Goal: Information Seeking & Learning: Learn about a topic

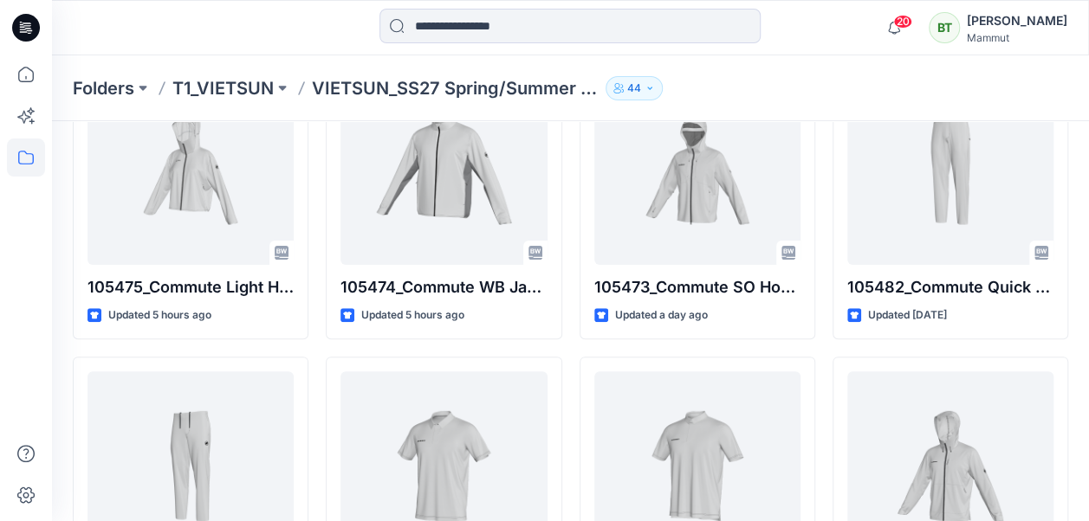
scroll to position [8, 0]
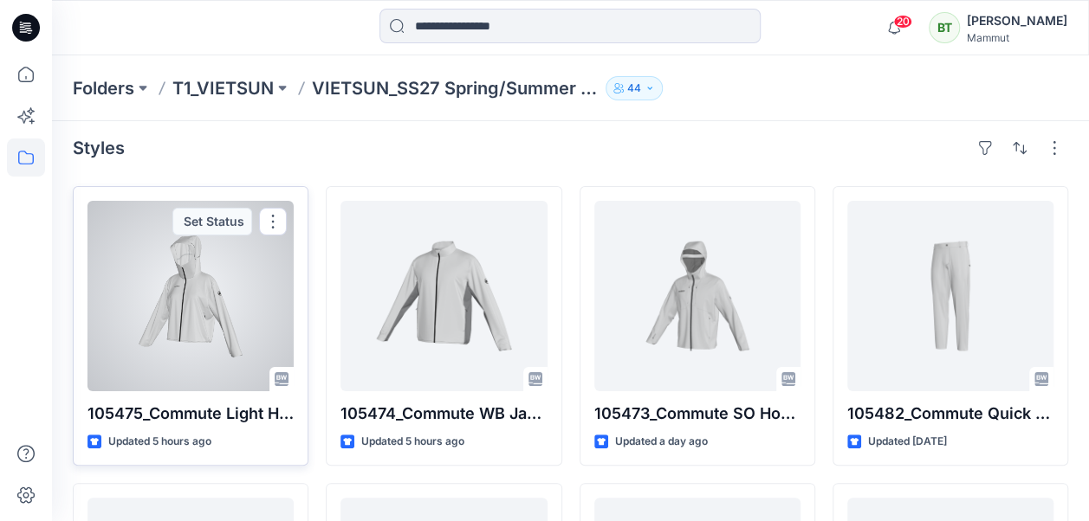
click at [217, 314] on div at bounding box center [190, 296] width 206 height 191
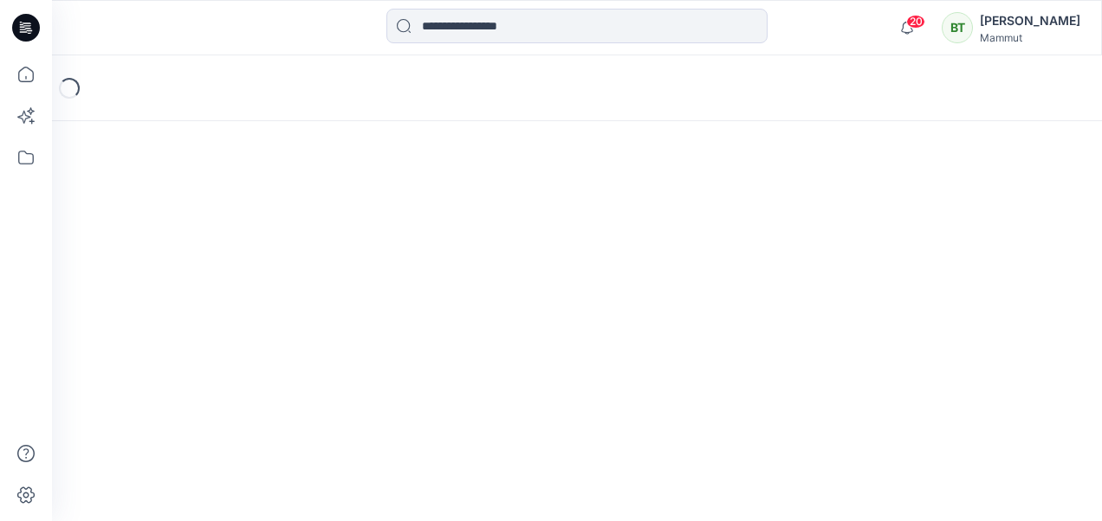
click at [217, 314] on div "Loading..." at bounding box center [577, 288] width 1050 height 466
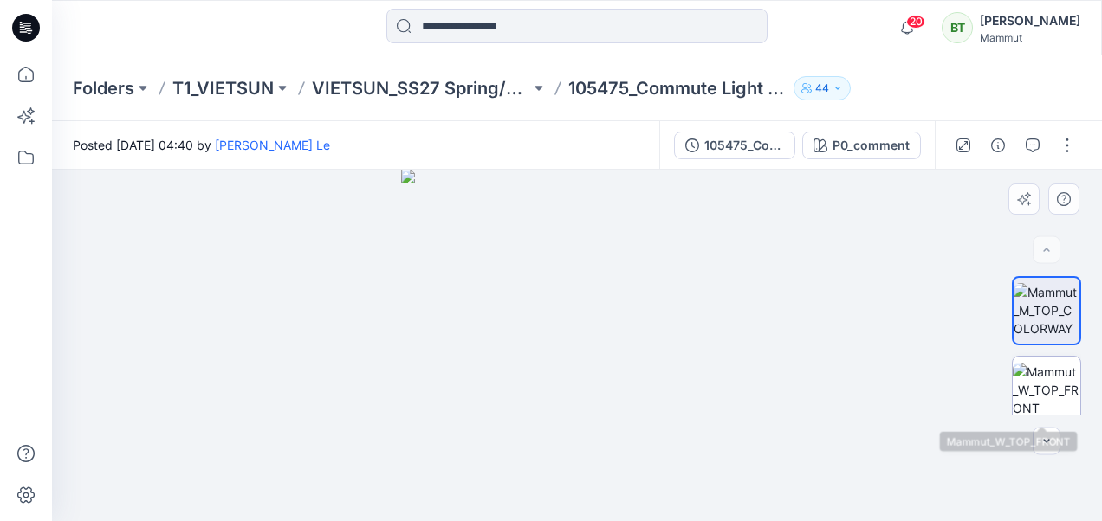
click at [1041, 380] on img at bounding box center [1047, 390] width 68 height 55
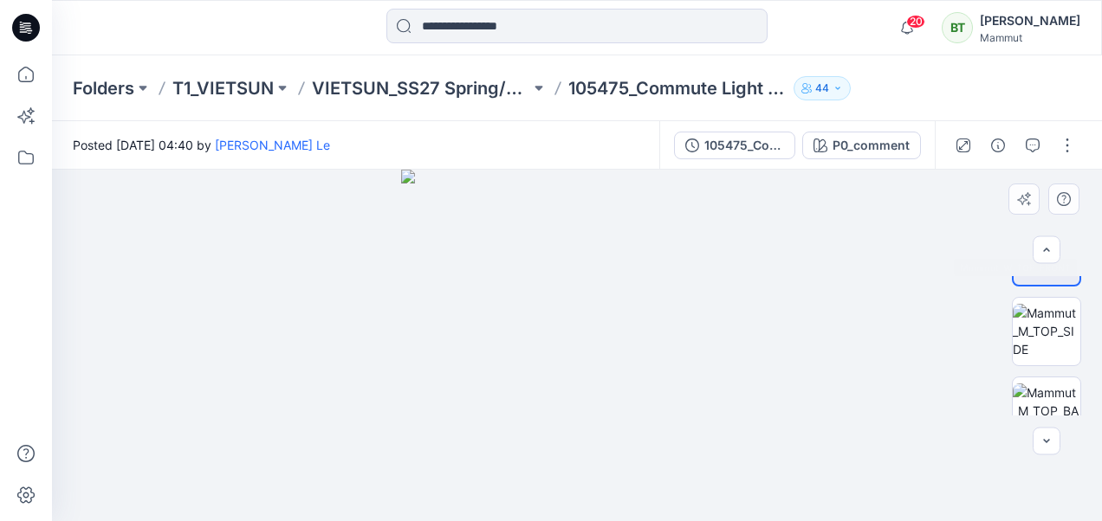
scroll to position [173, 0]
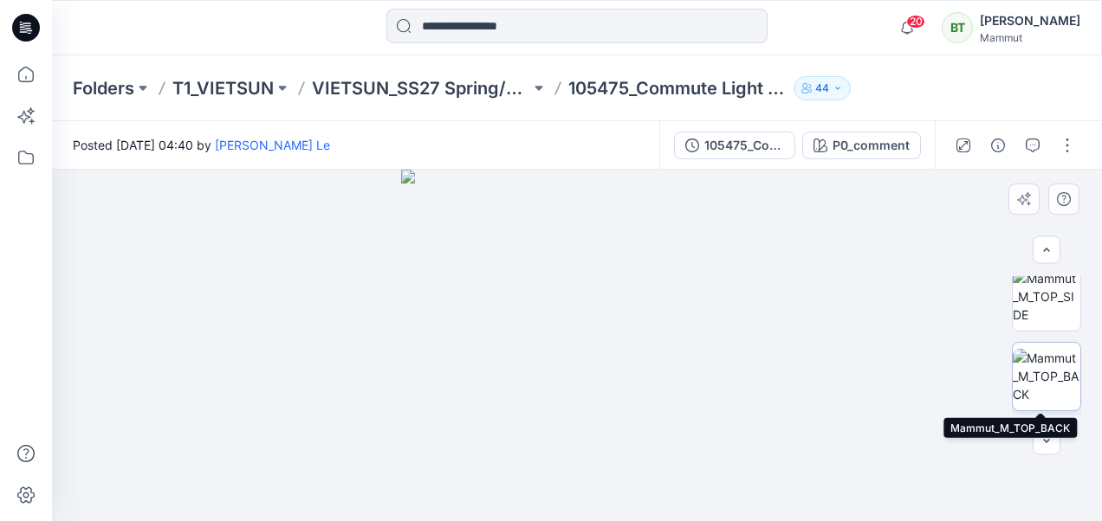
click at [1038, 376] on img at bounding box center [1047, 376] width 68 height 55
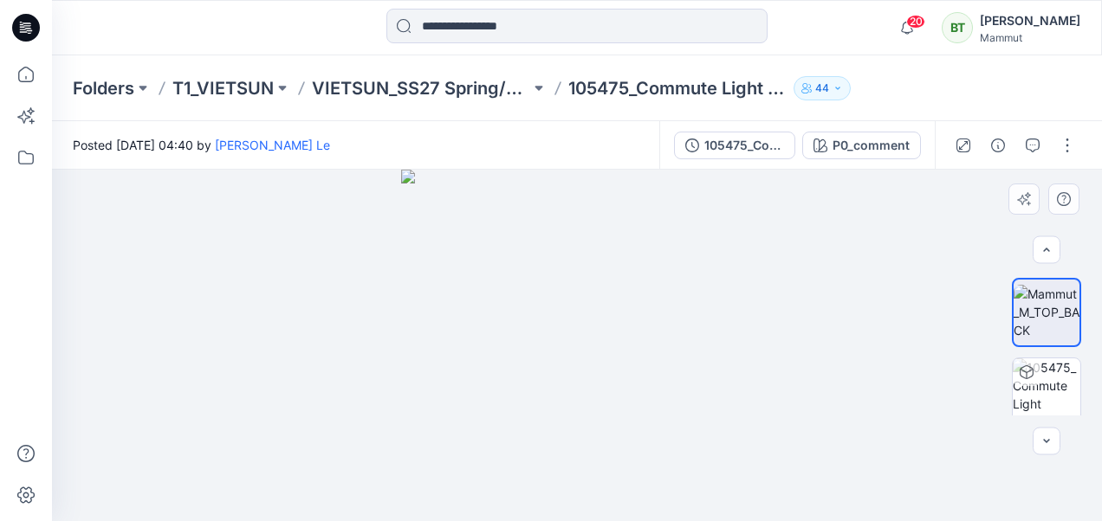
scroll to position [260, 0]
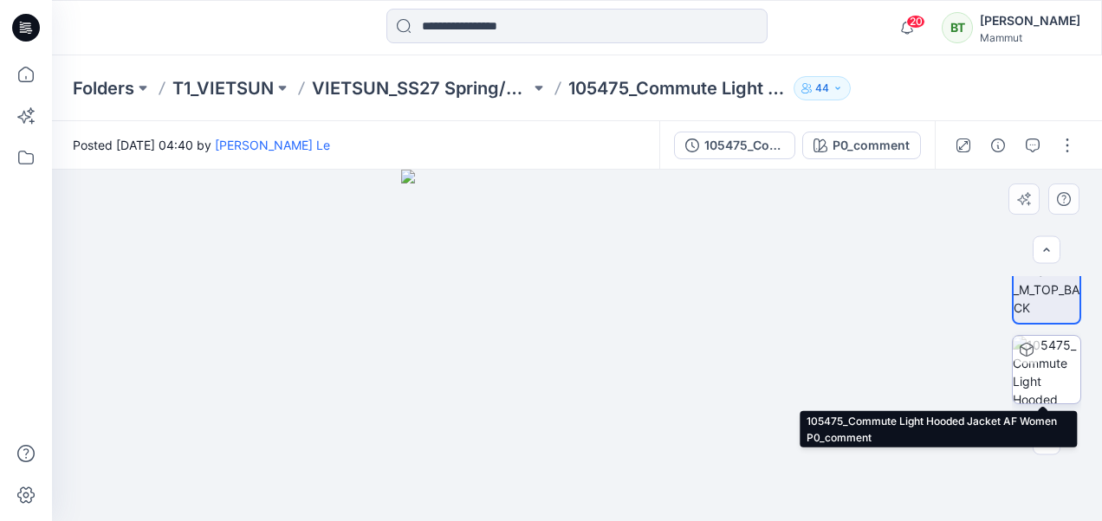
click at [1035, 377] on img at bounding box center [1047, 370] width 68 height 68
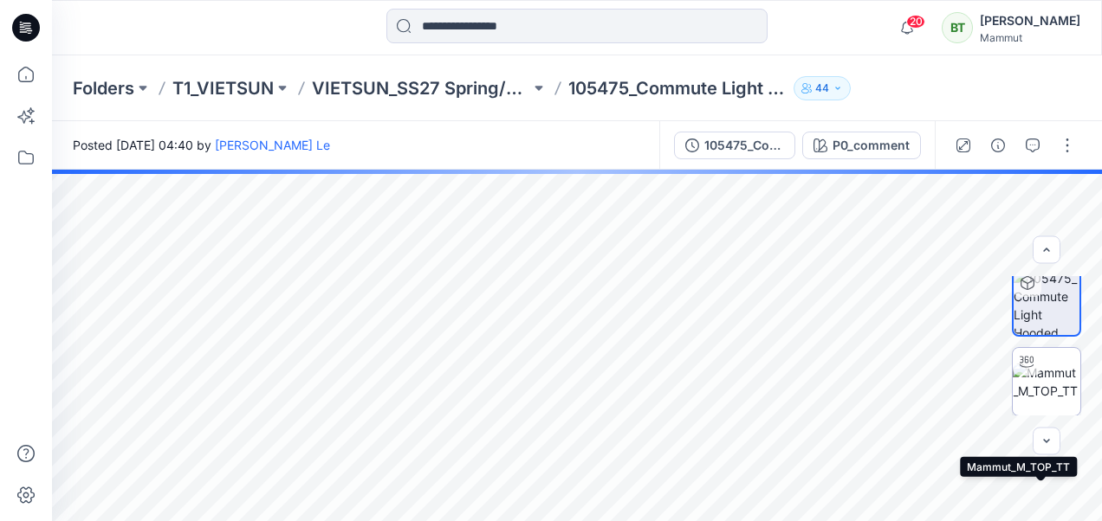
scroll to position [154, 0]
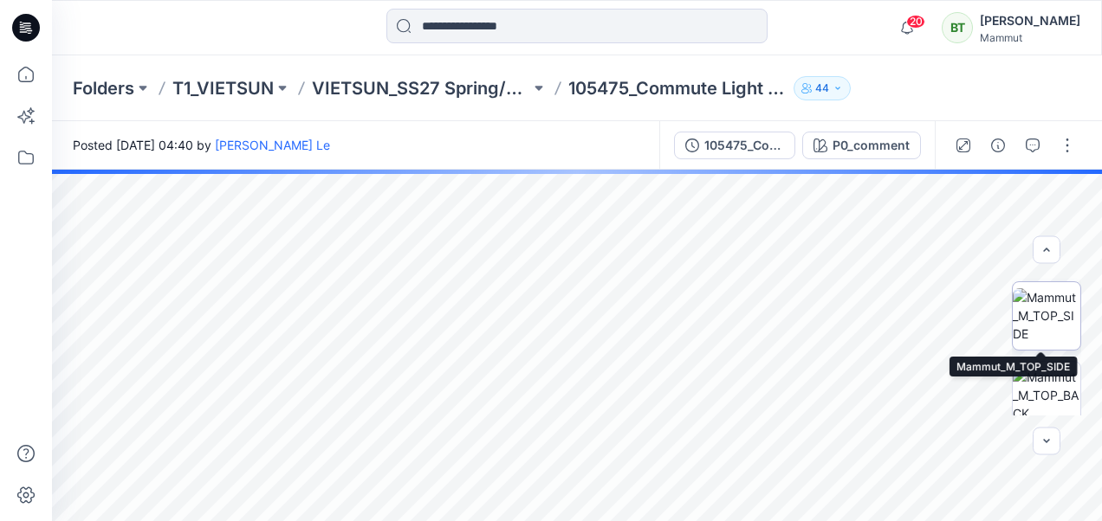
click at [1054, 327] on img at bounding box center [1047, 315] width 68 height 55
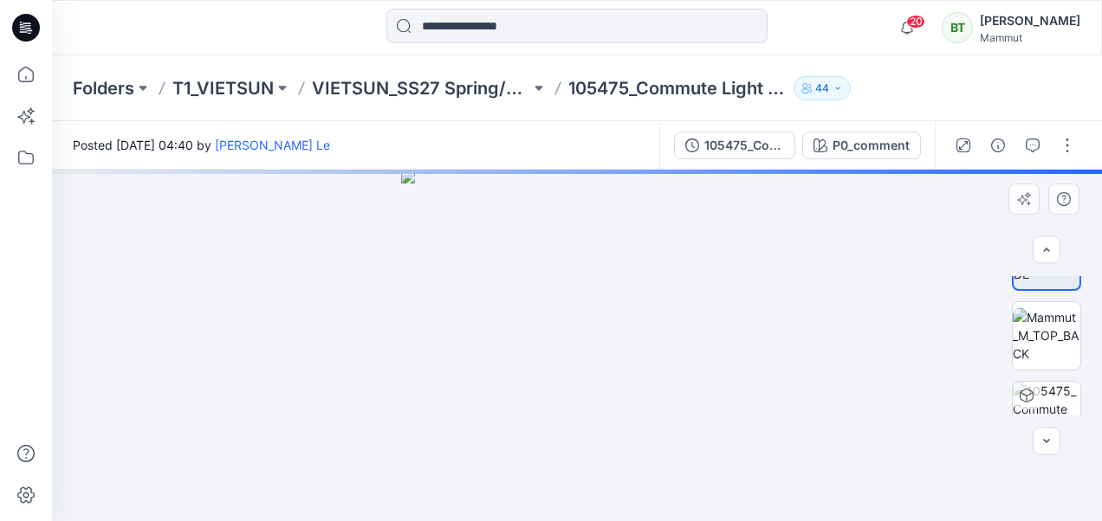
scroll to position [241, 0]
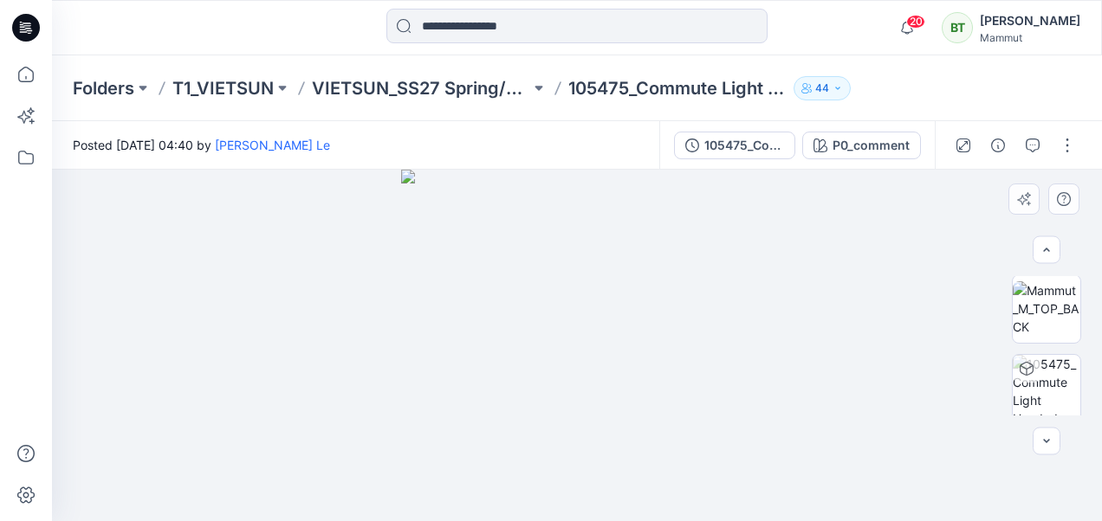
click at [1050, 351] on div at bounding box center [1046, 345] width 69 height 139
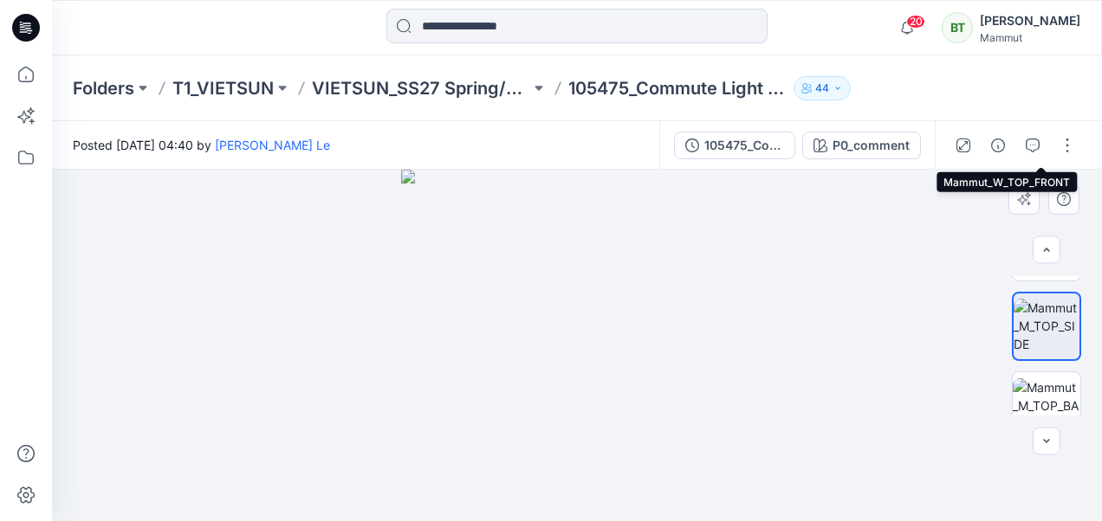
scroll to position [260, 0]
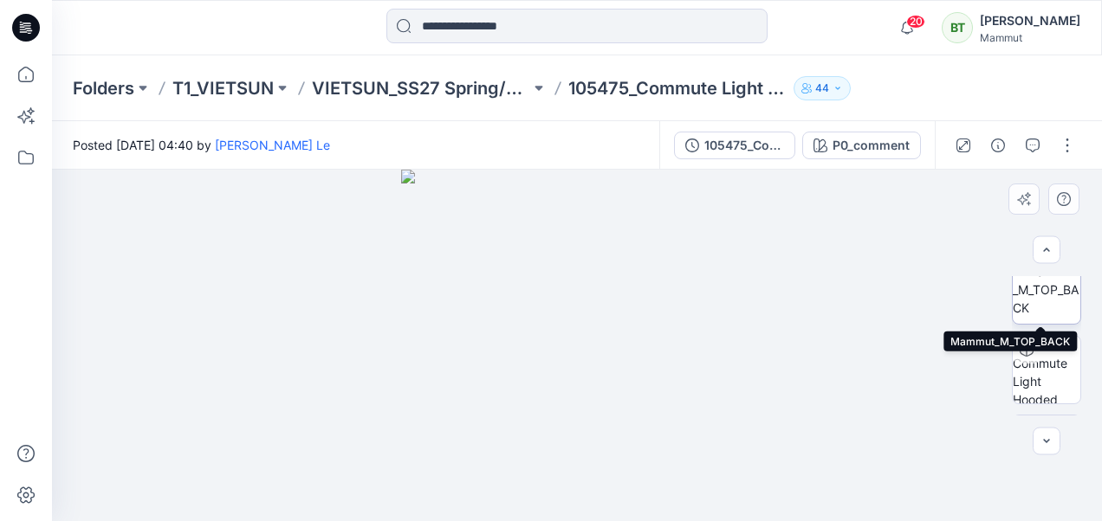
click at [1047, 310] on img at bounding box center [1047, 289] width 68 height 55
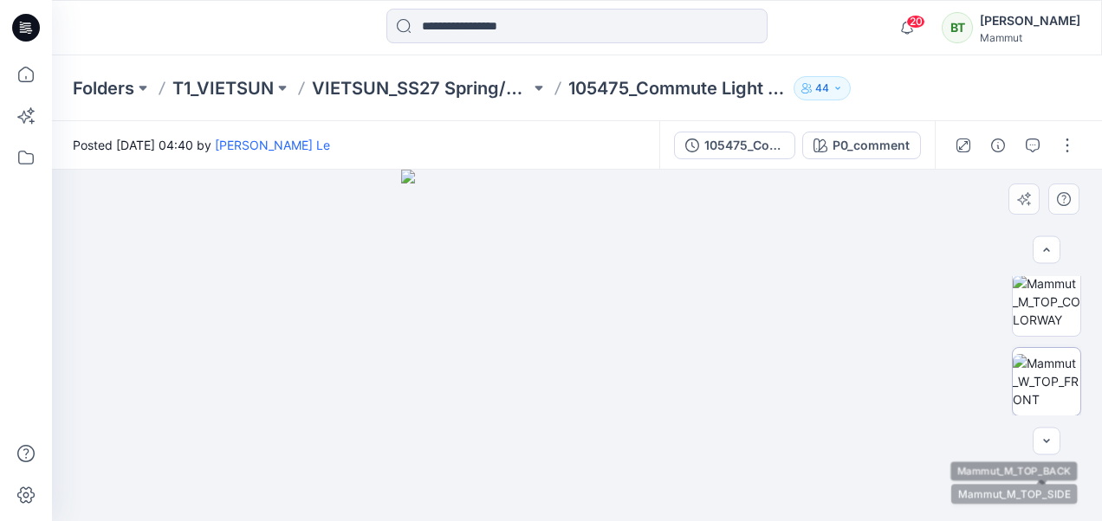
scroll to position [0, 0]
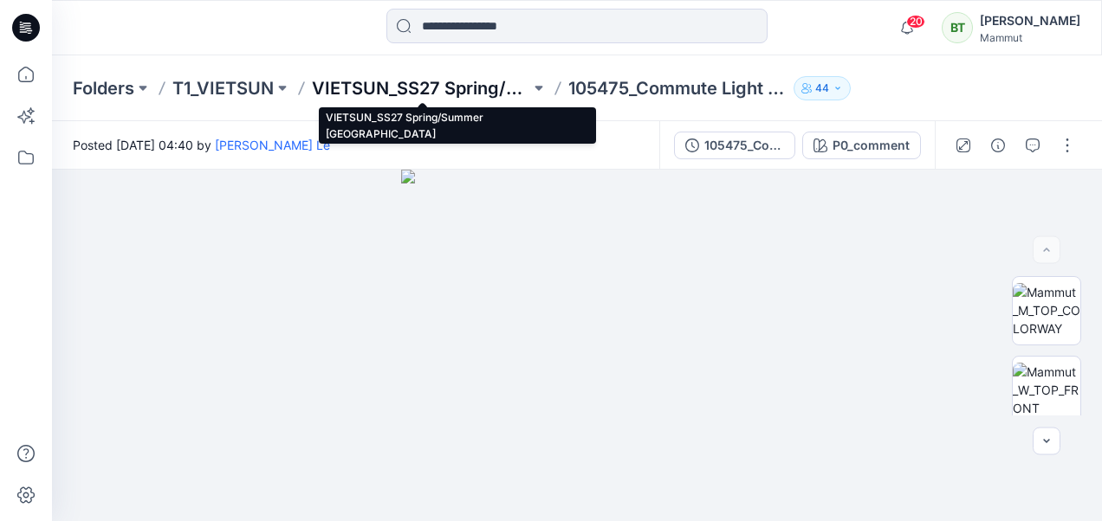
click at [426, 87] on p "VIETSUN_SS27 Spring/Summer [GEOGRAPHIC_DATA]" at bounding box center [421, 88] width 218 height 24
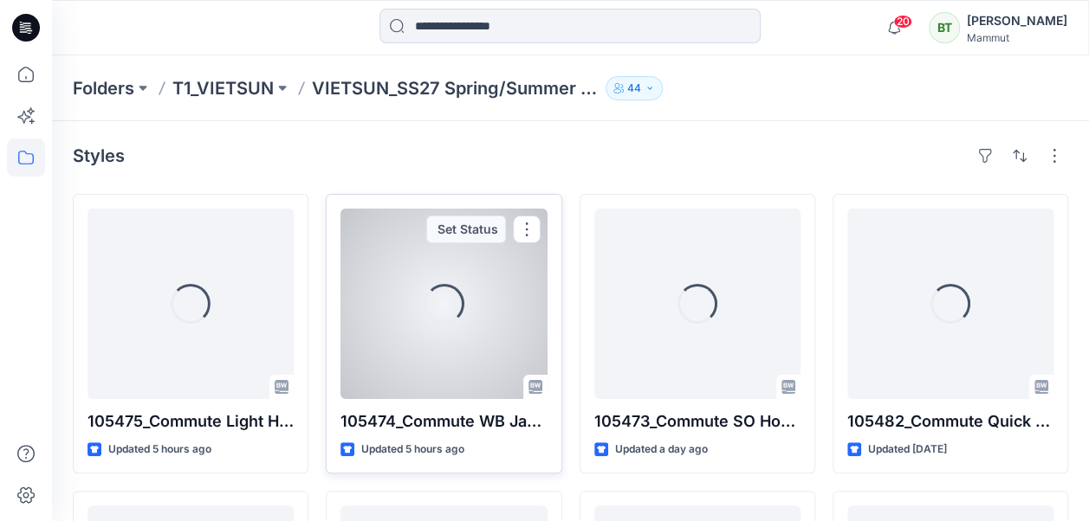
click at [383, 329] on div "Loading..." at bounding box center [443, 304] width 206 height 191
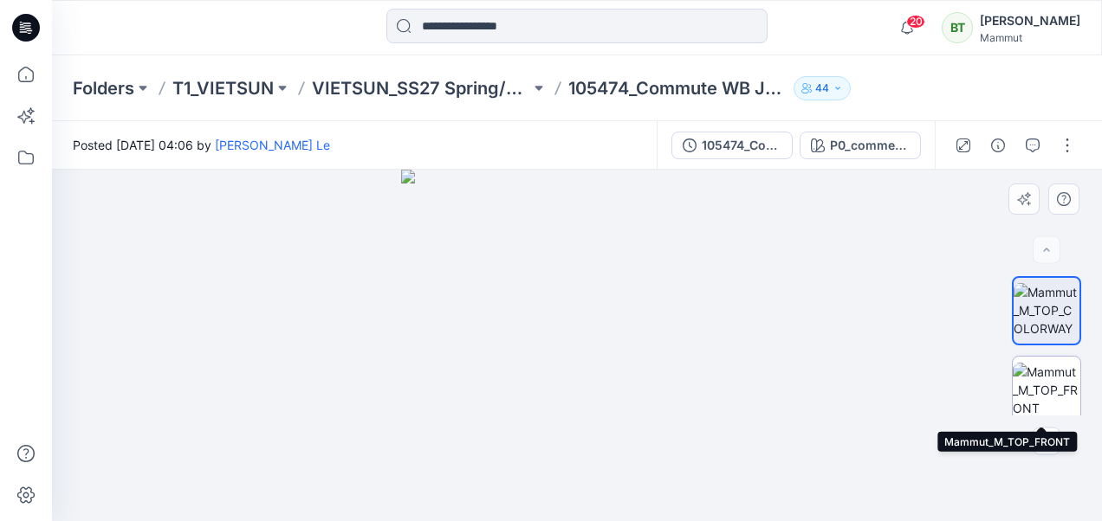
click at [1041, 383] on img at bounding box center [1047, 390] width 68 height 55
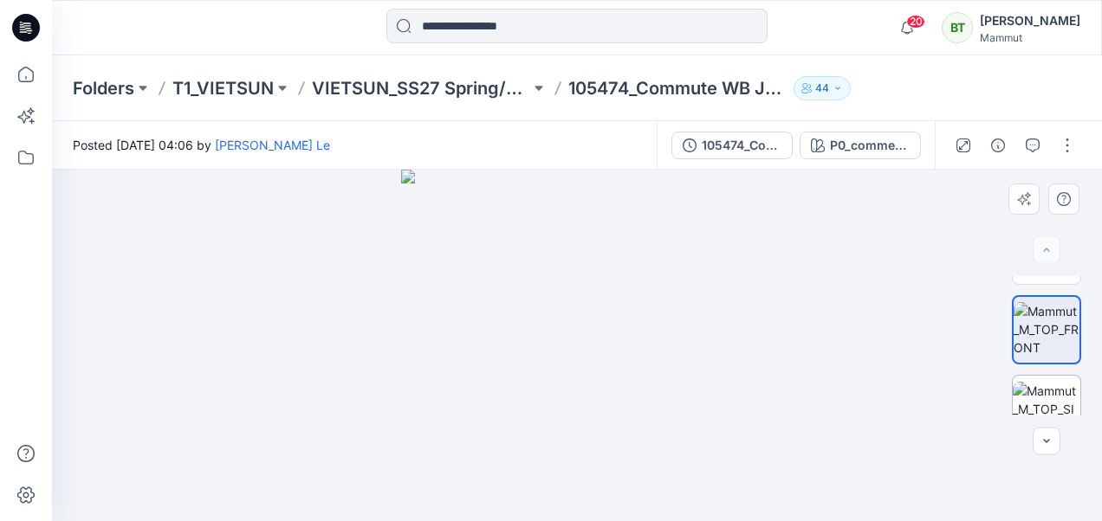
scroll to position [87, 0]
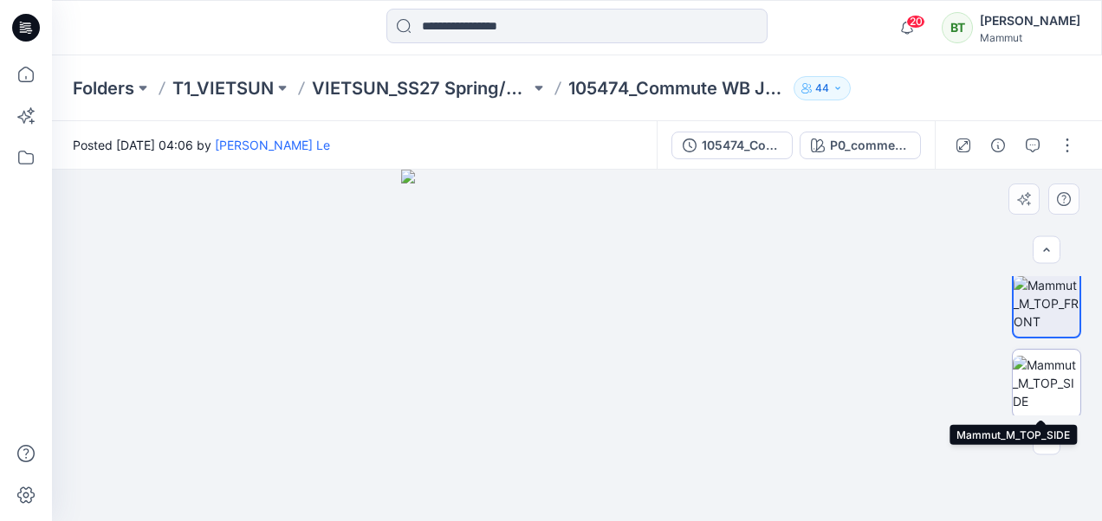
click at [1046, 385] on img at bounding box center [1047, 383] width 68 height 55
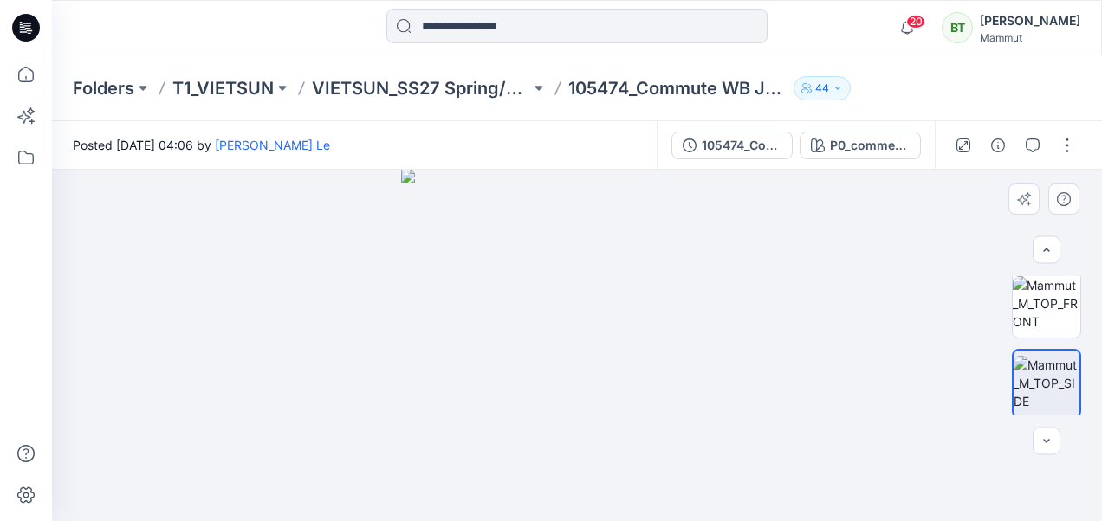
scroll to position [173, 0]
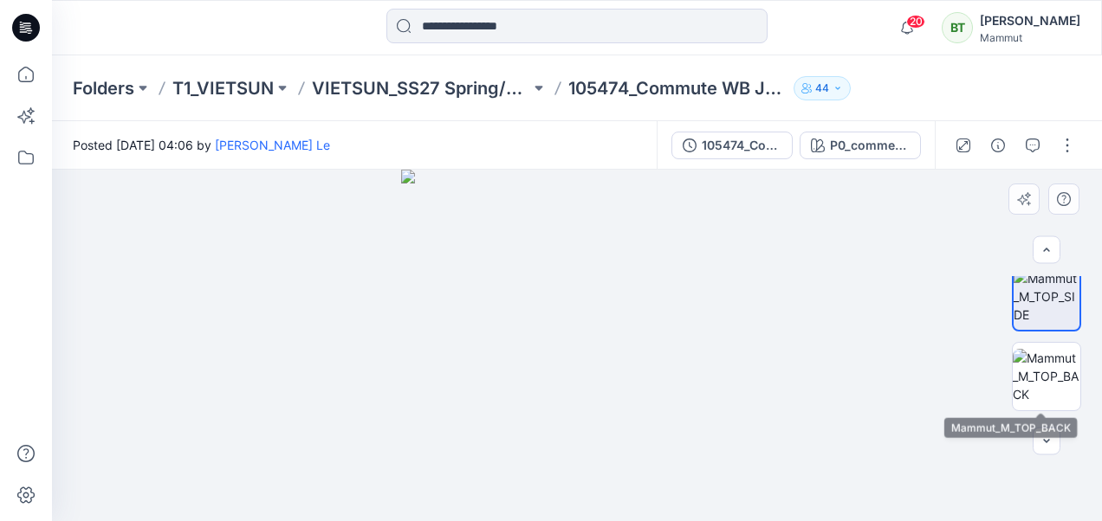
click at [1043, 386] on img at bounding box center [1047, 376] width 68 height 55
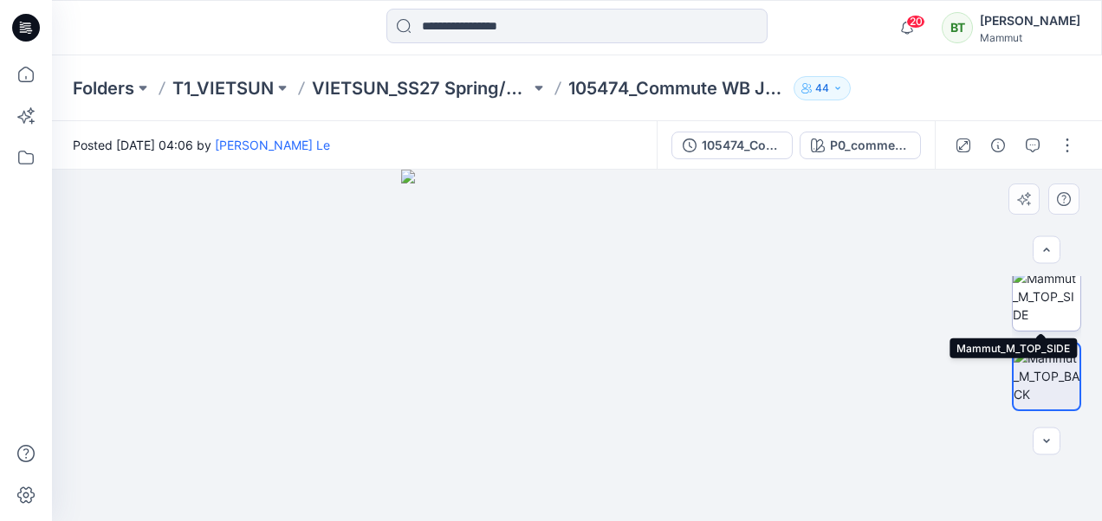
click at [1038, 303] on img at bounding box center [1047, 296] width 68 height 55
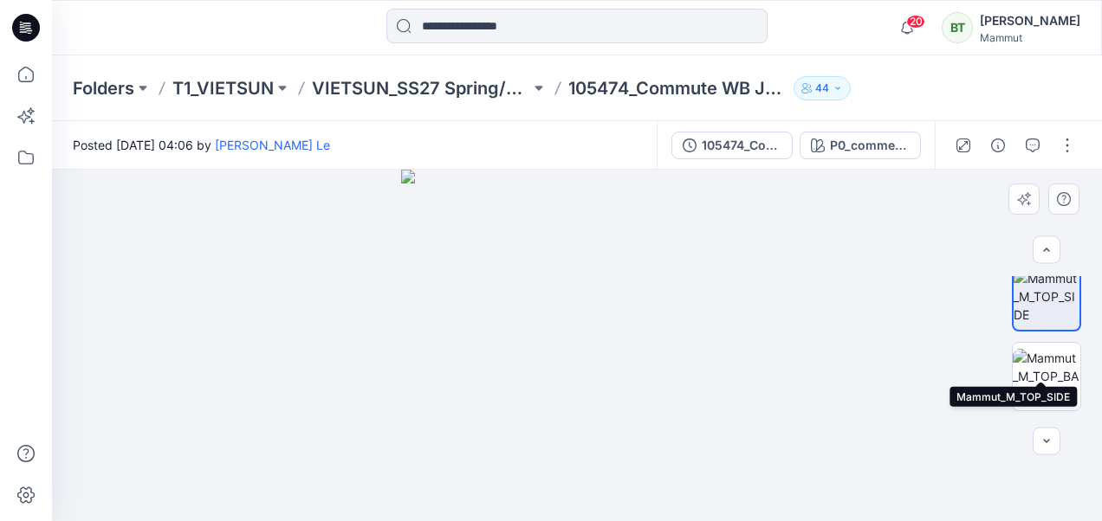
scroll to position [87, 0]
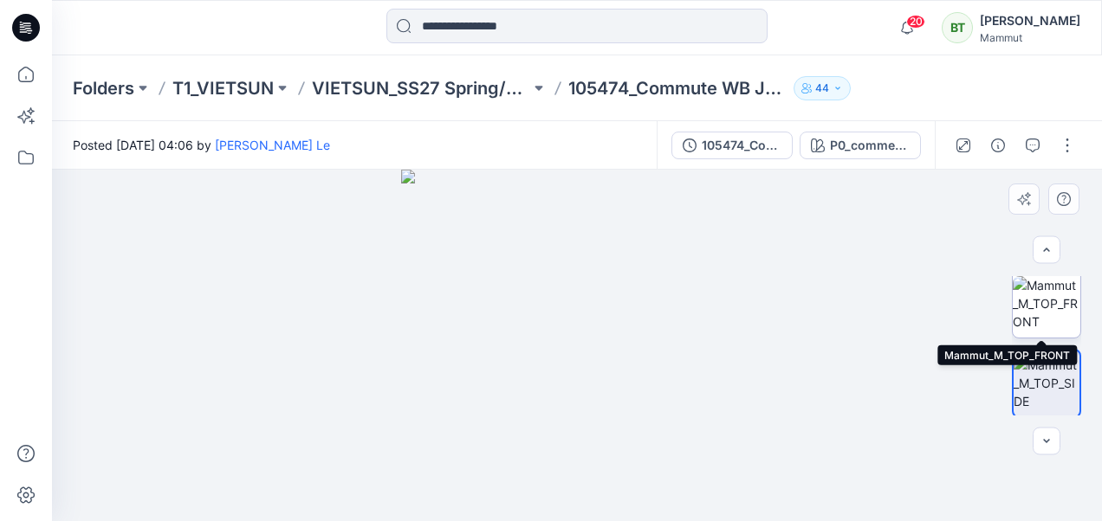
click at [1039, 307] on img at bounding box center [1047, 303] width 68 height 55
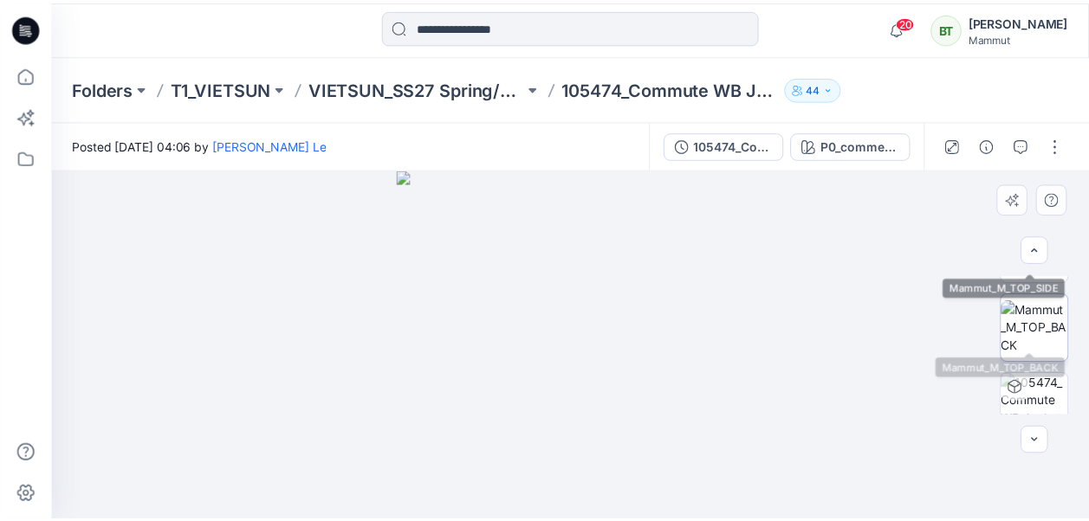
scroll to position [327, 0]
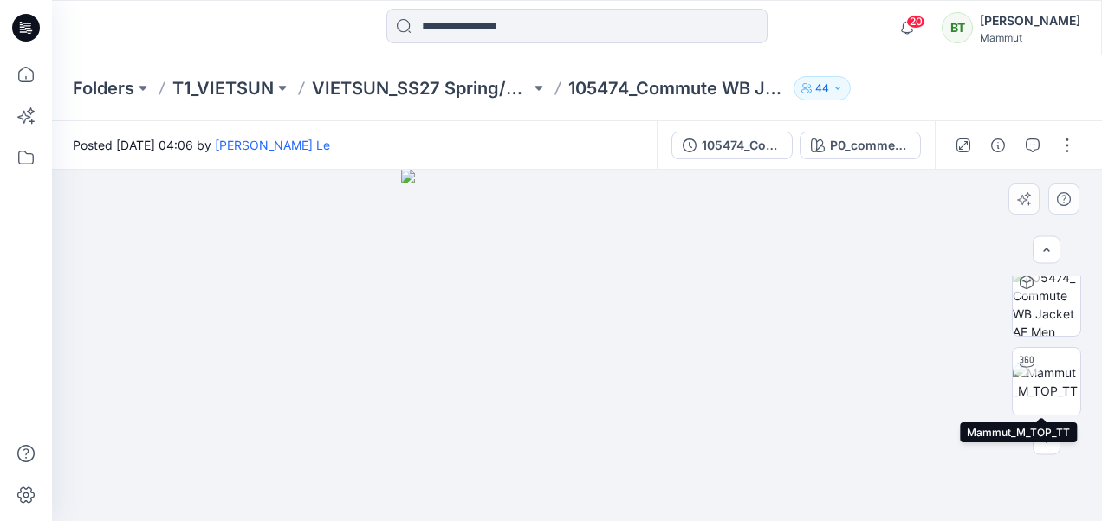
click at [1050, 364] on img at bounding box center [1047, 382] width 68 height 36
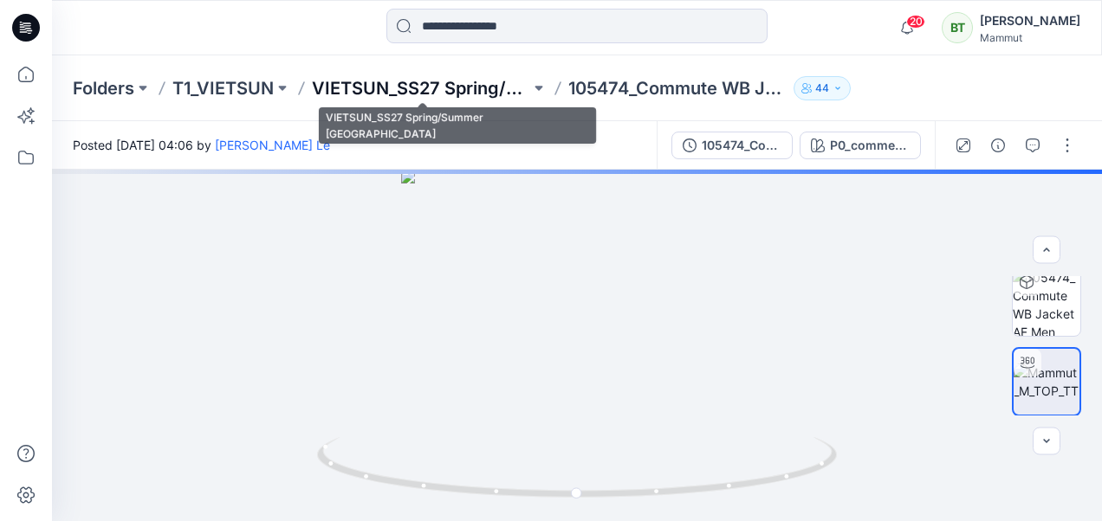
click at [428, 87] on p "VIETSUN_SS27 Spring/Summer [GEOGRAPHIC_DATA]" at bounding box center [421, 88] width 218 height 24
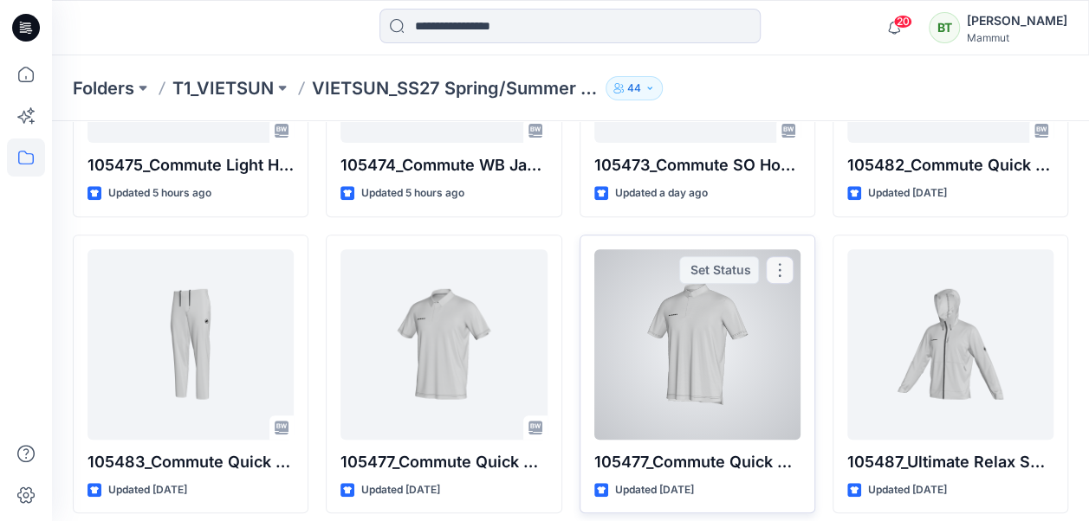
scroll to position [260, 0]
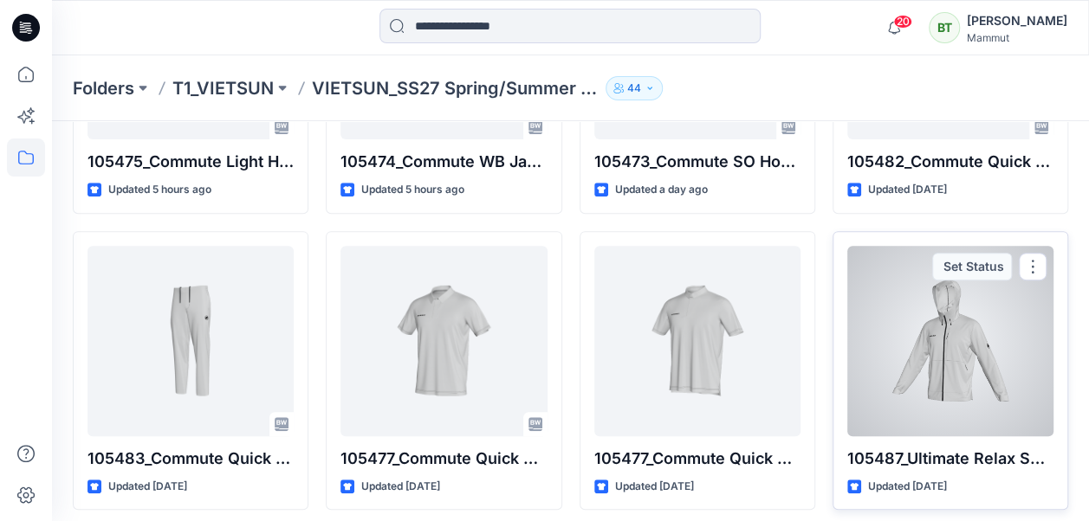
click at [894, 348] on div at bounding box center [950, 341] width 206 height 191
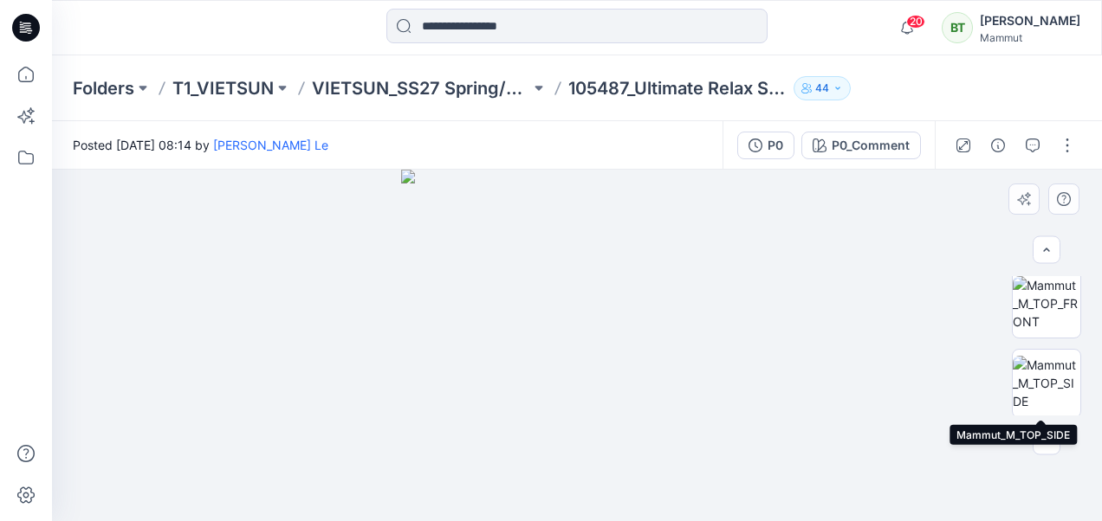
scroll to position [173, 0]
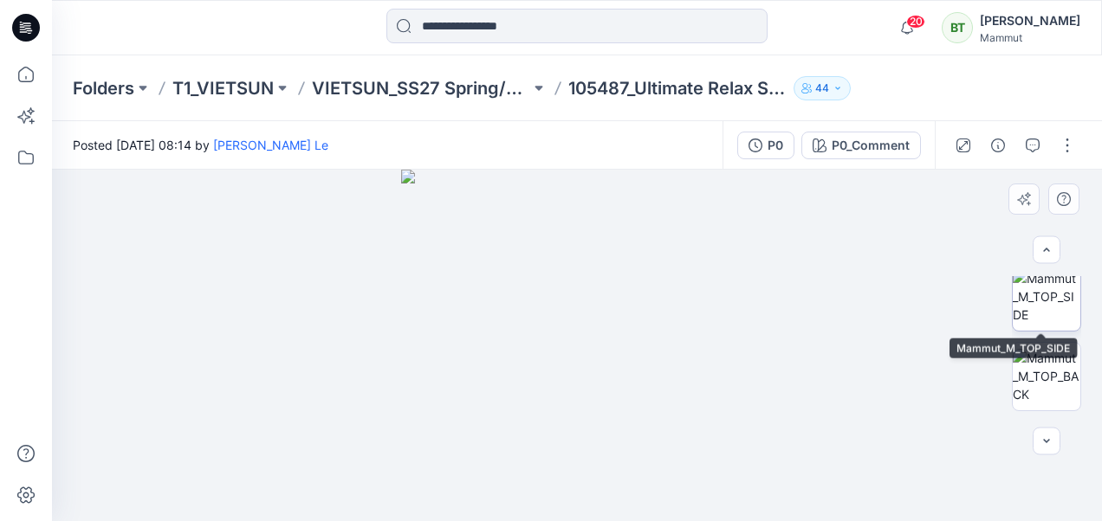
click at [1045, 315] on img at bounding box center [1047, 296] width 68 height 55
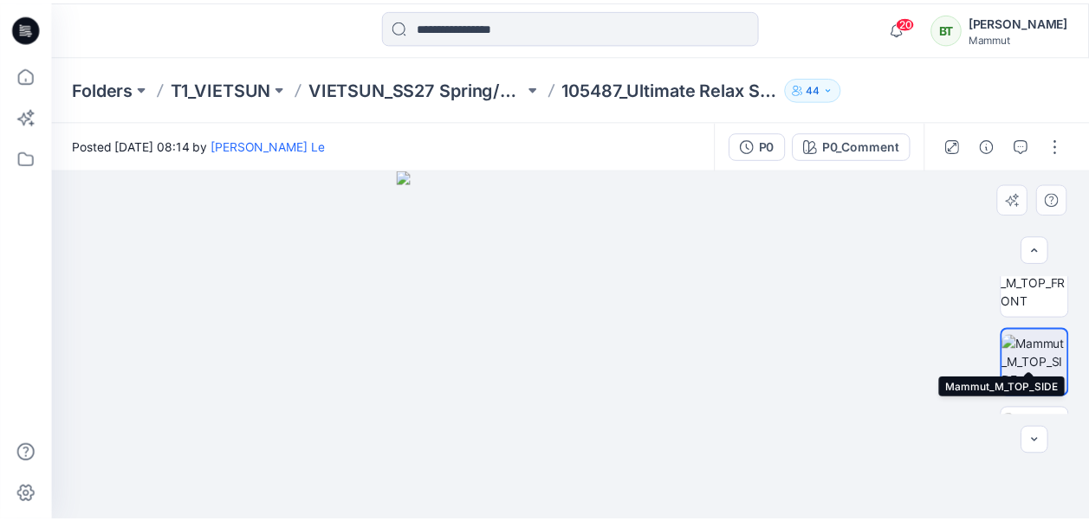
scroll to position [87, 0]
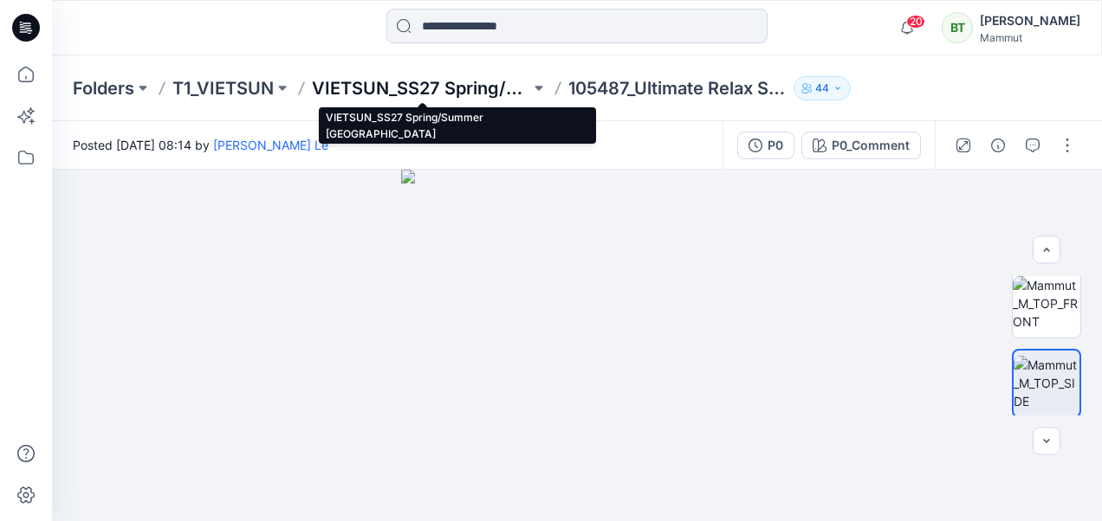
click at [469, 86] on p "VIETSUN_SS27 Spring/Summer [GEOGRAPHIC_DATA]" at bounding box center [421, 88] width 218 height 24
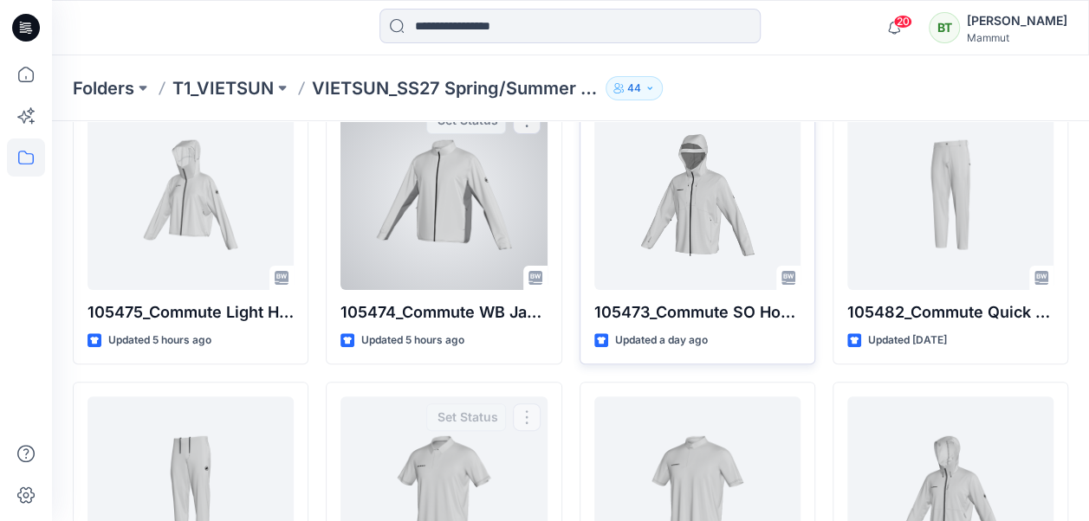
scroll to position [94, 0]
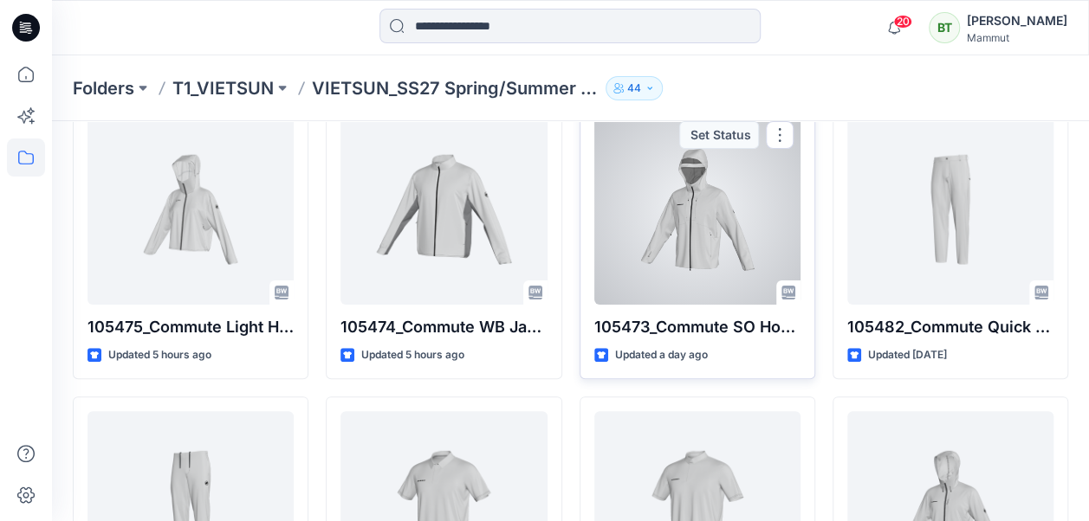
click at [679, 243] on div at bounding box center [697, 209] width 206 height 191
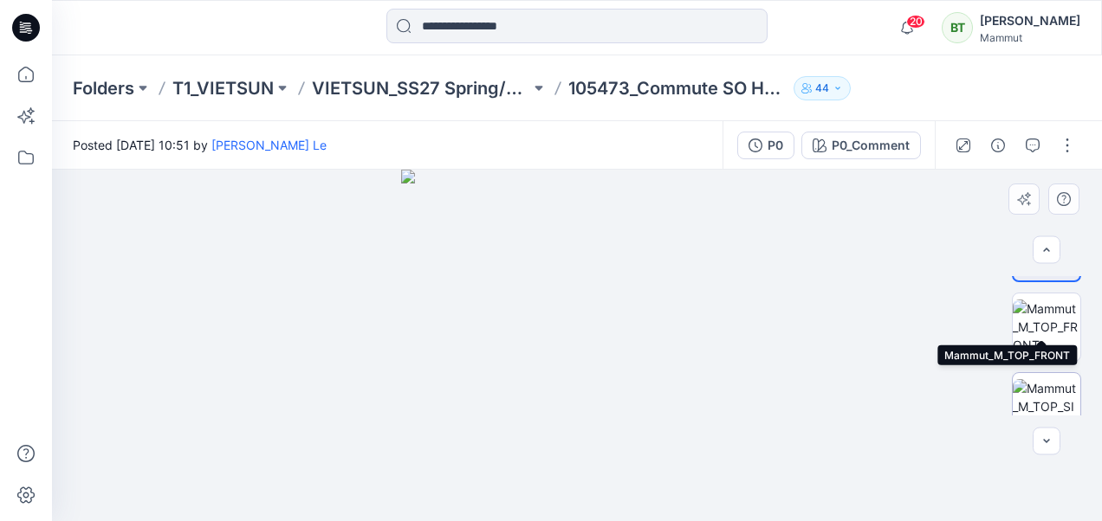
scroll to position [87, 0]
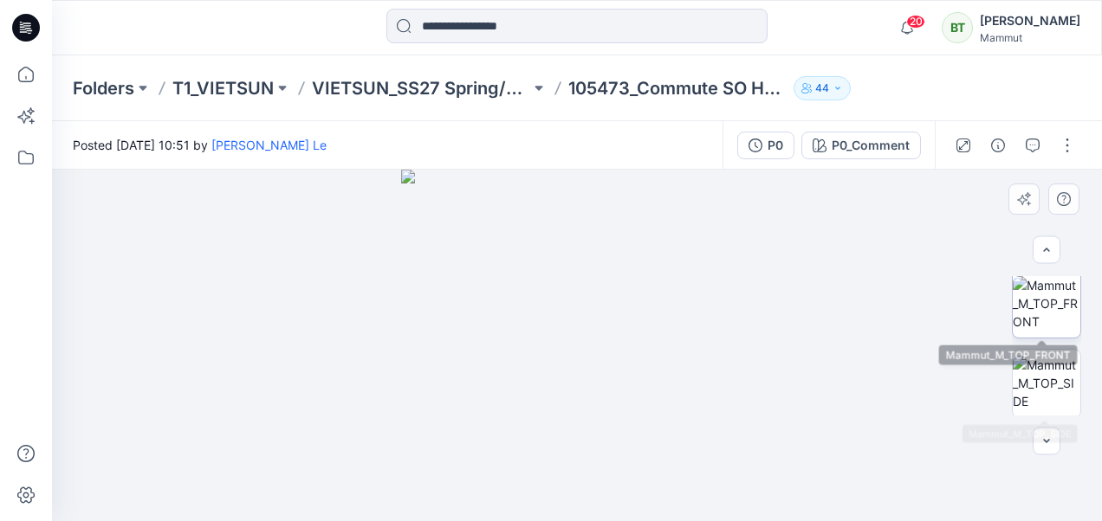
click at [1045, 302] on img at bounding box center [1047, 303] width 68 height 55
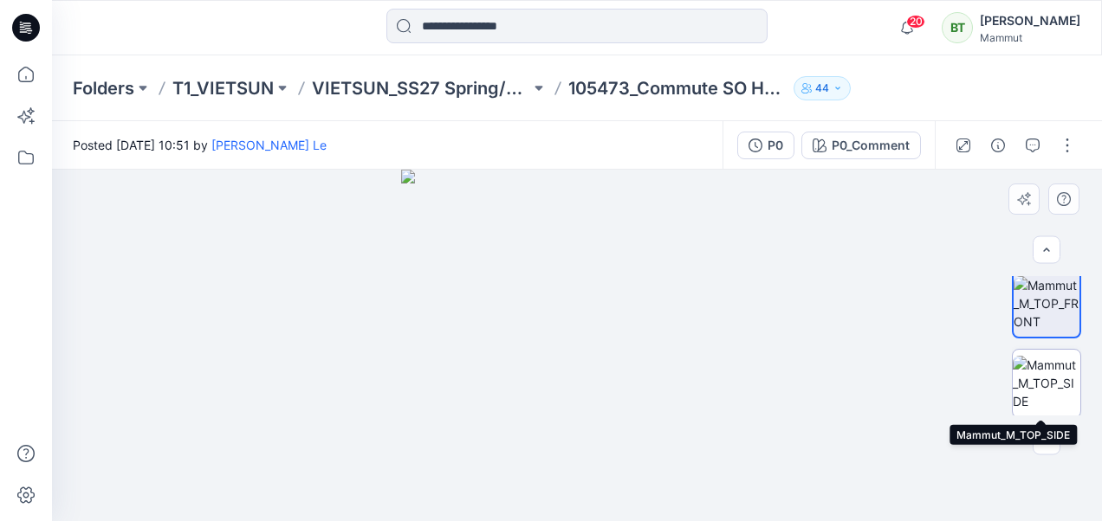
click at [1046, 376] on img at bounding box center [1047, 383] width 68 height 55
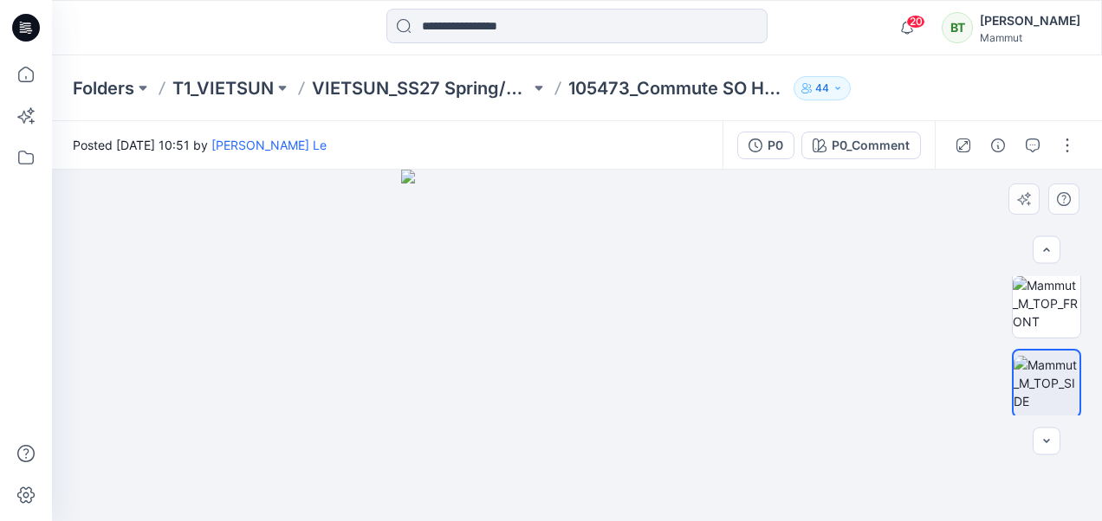
scroll to position [173, 0]
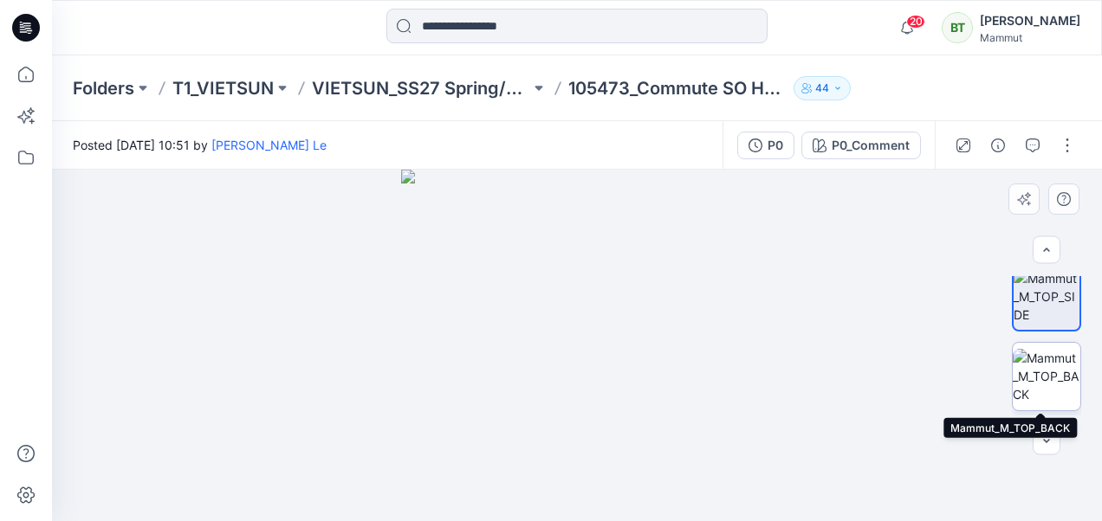
click at [1048, 360] on img at bounding box center [1047, 376] width 68 height 55
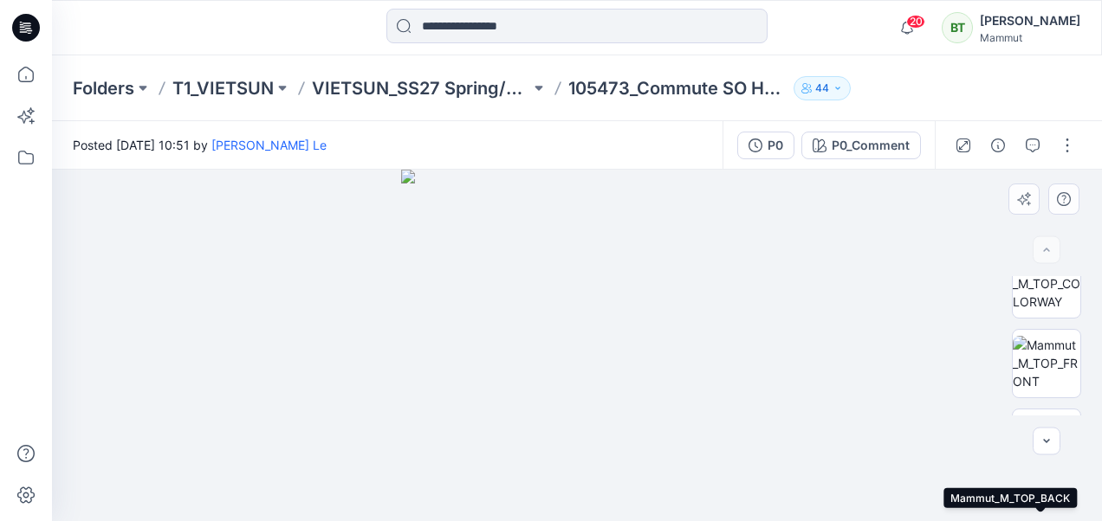
scroll to position [0, 0]
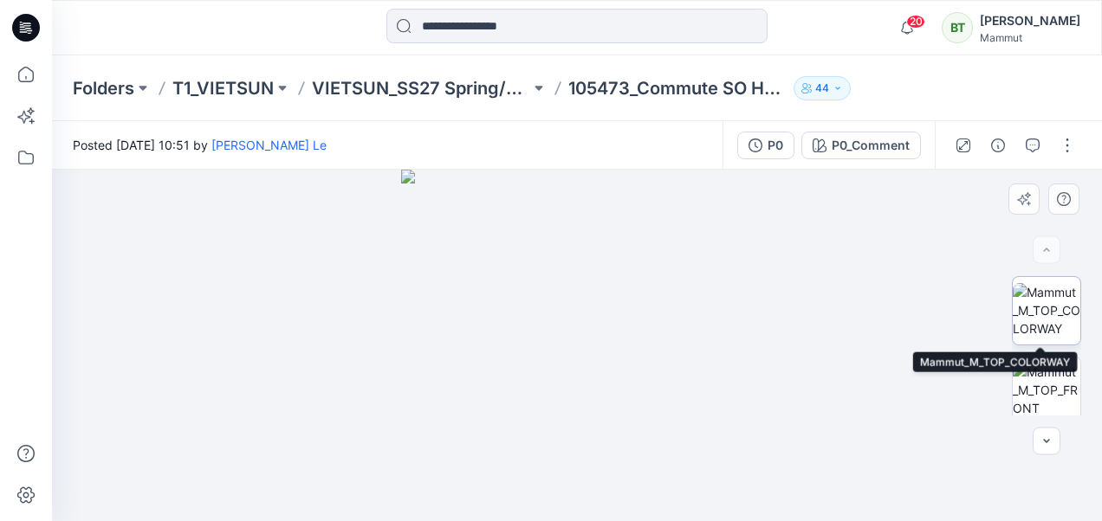
click at [1046, 310] on img at bounding box center [1047, 310] width 68 height 55
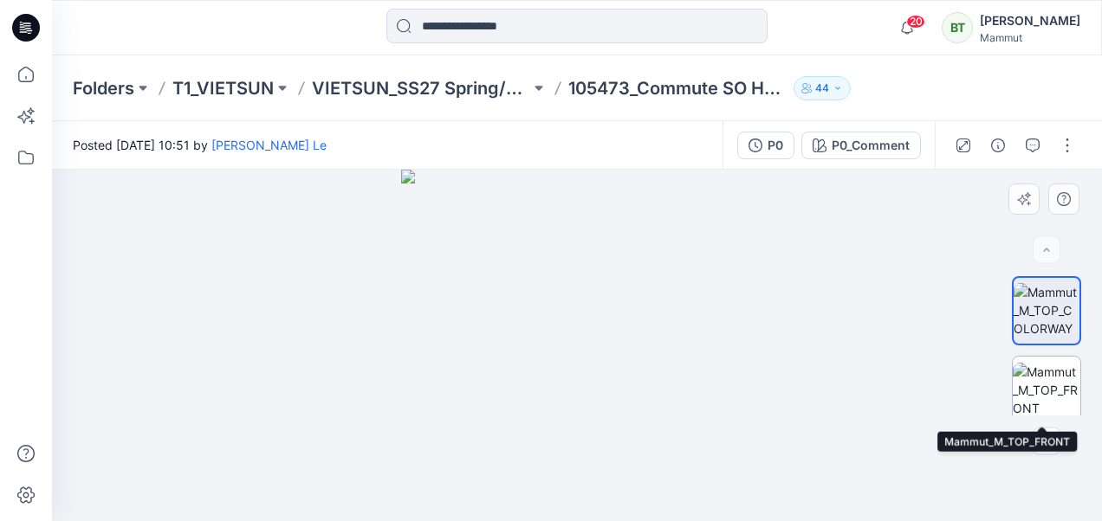
click at [1037, 385] on img at bounding box center [1047, 390] width 68 height 55
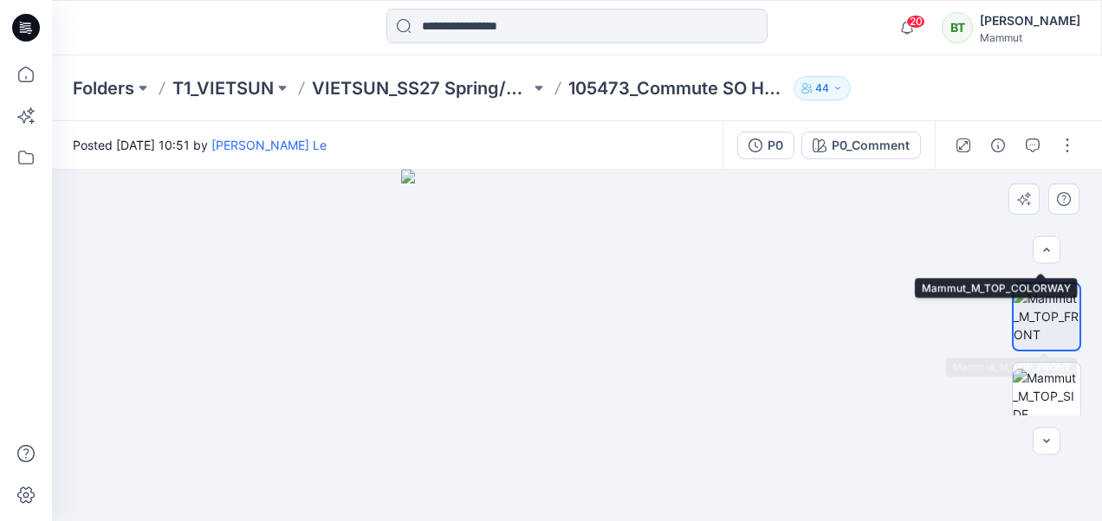
scroll to position [87, 0]
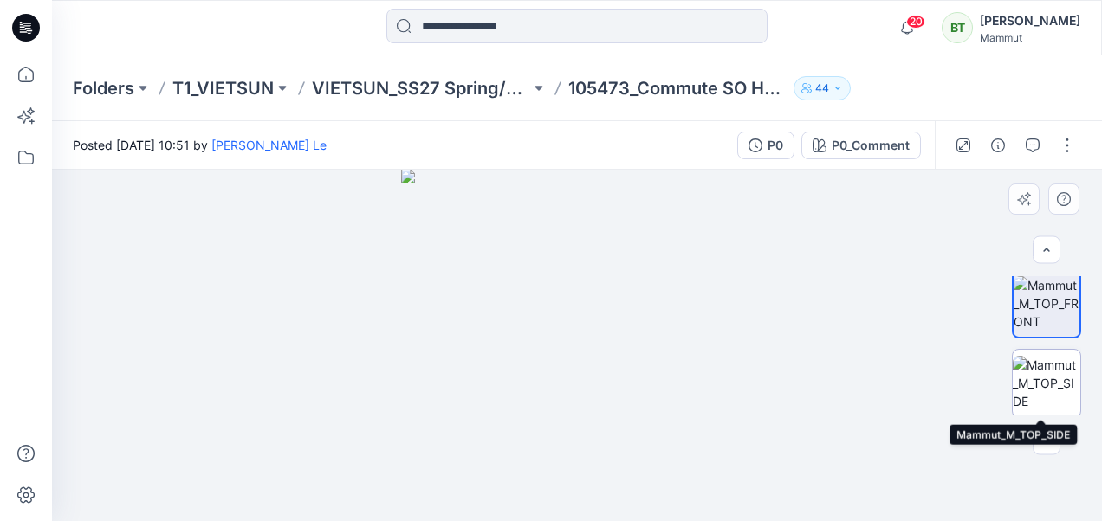
click at [1033, 383] on img at bounding box center [1047, 383] width 68 height 55
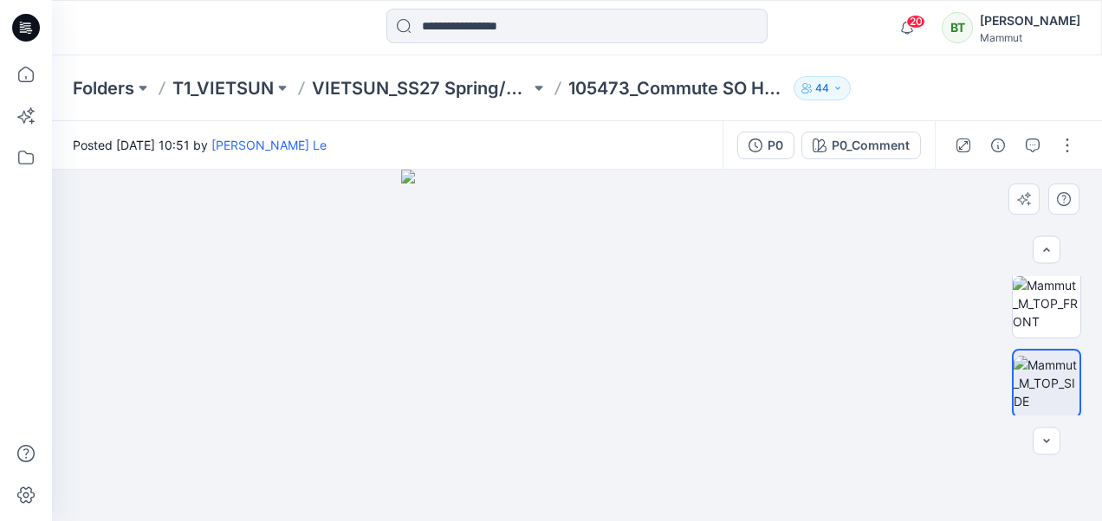
scroll to position [173, 0]
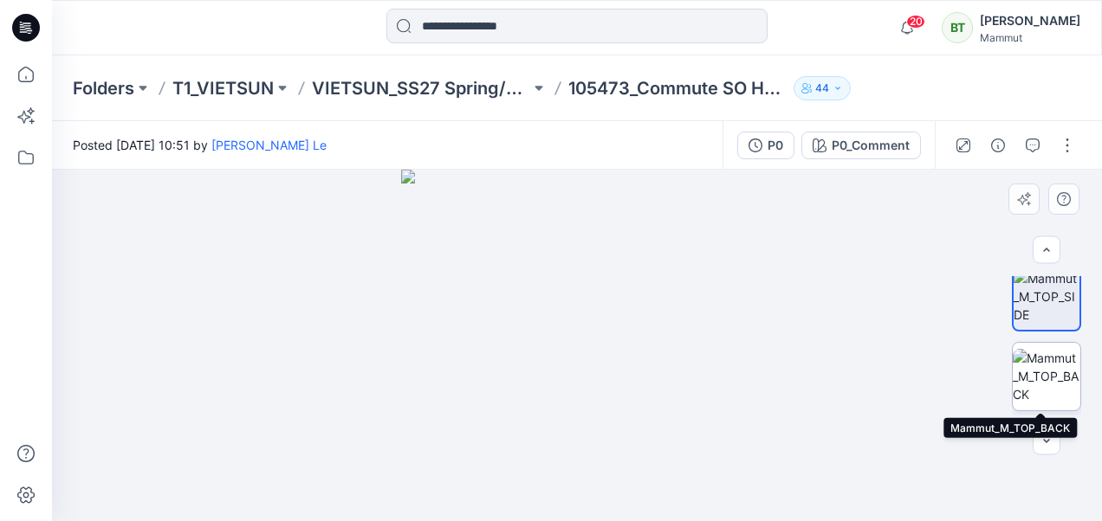
click at [1052, 381] on img at bounding box center [1047, 376] width 68 height 55
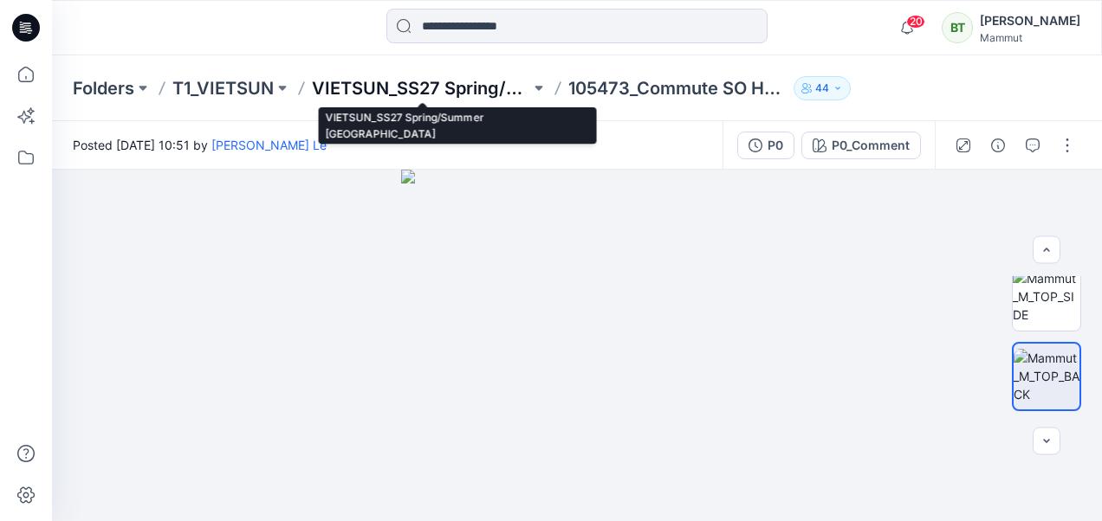
click at [450, 88] on p "VIETSUN_SS27 Spring/Summer [GEOGRAPHIC_DATA]" at bounding box center [421, 88] width 218 height 24
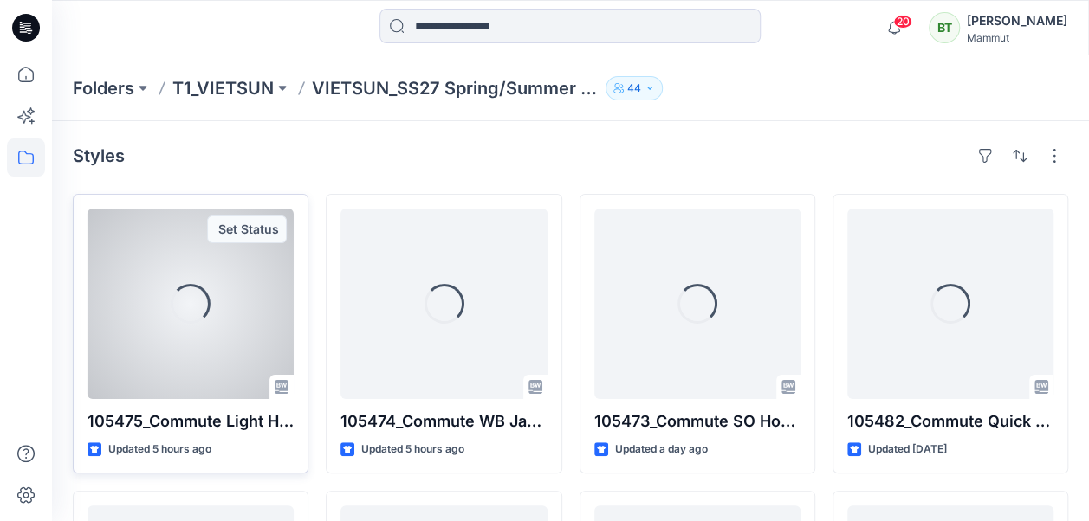
click at [180, 307] on div "Loading..." at bounding box center [191, 304] width 40 height 40
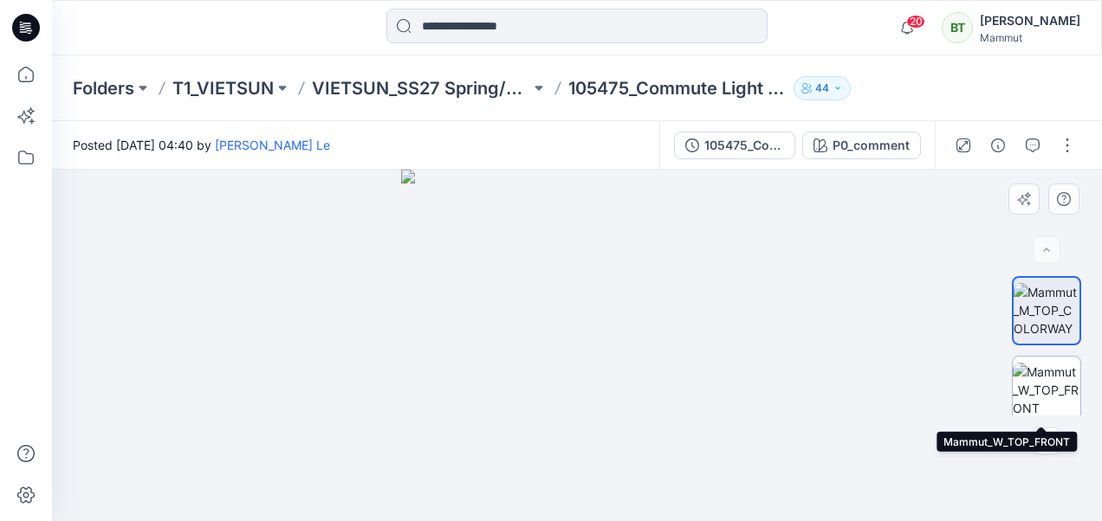
click at [1068, 374] on img at bounding box center [1047, 390] width 68 height 55
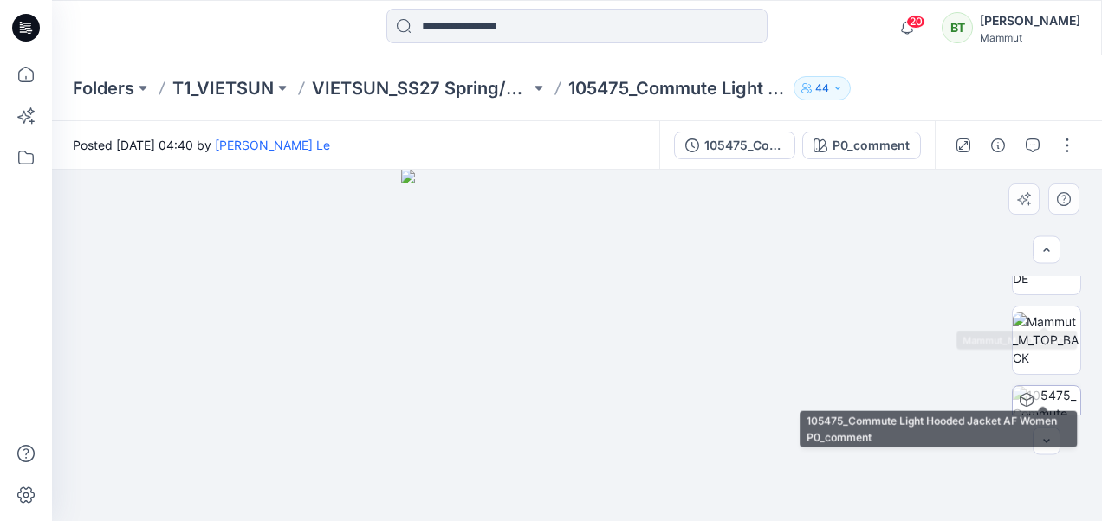
scroll to position [173, 0]
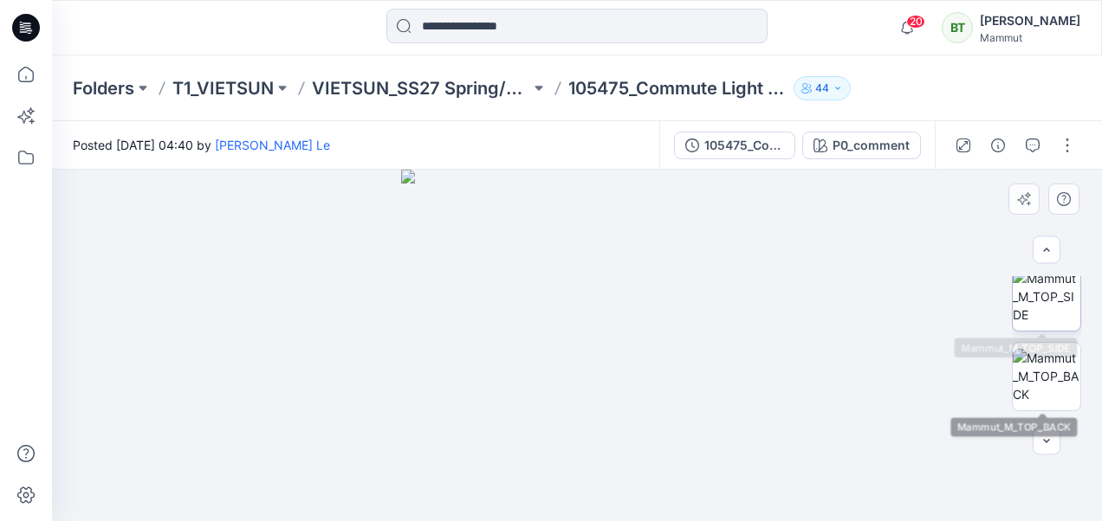
click at [1048, 310] on img at bounding box center [1047, 296] width 68 height 55
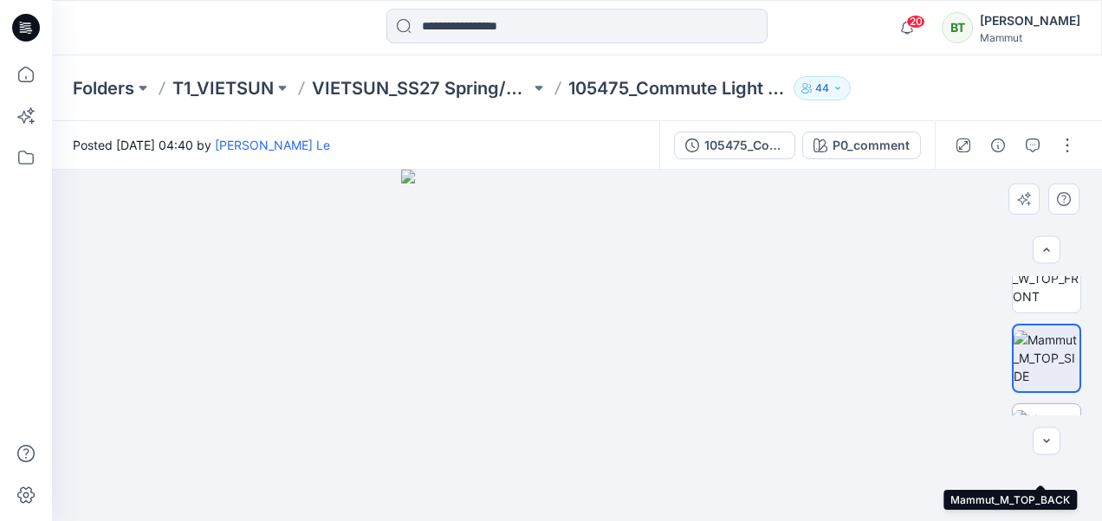
scroll to position [87, 0]
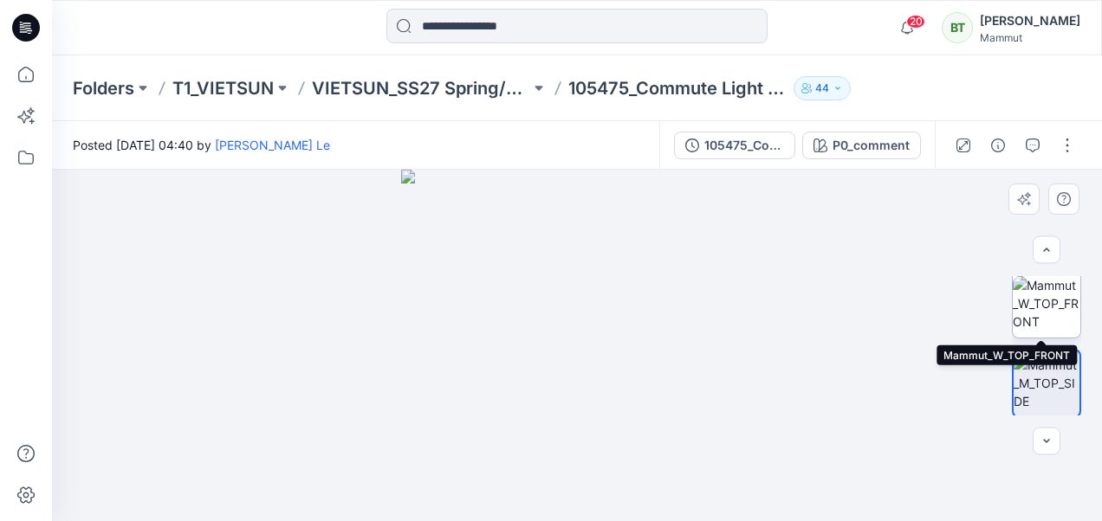
click at [1035, 307] on img at bounding box center [1047, 303] width 68 height 55
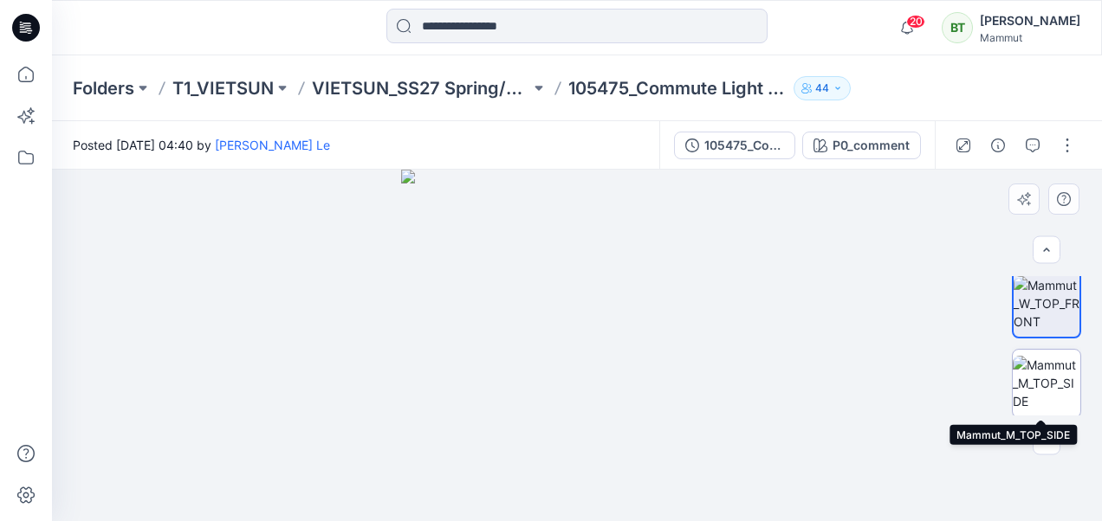
click at [1046, 379] on img at bounding box center [1047, 383] width 68 height 55
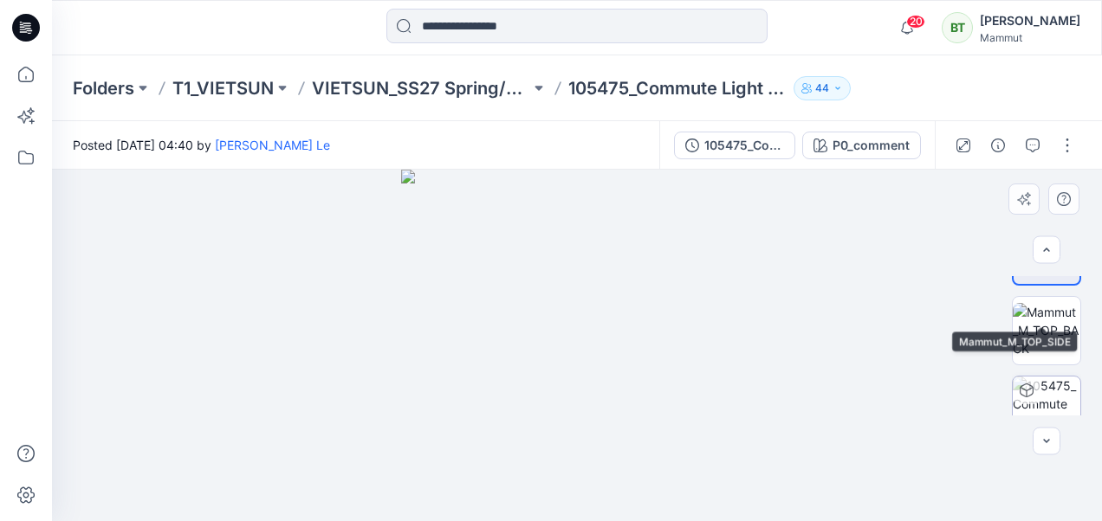
scroll to position [260, 0]
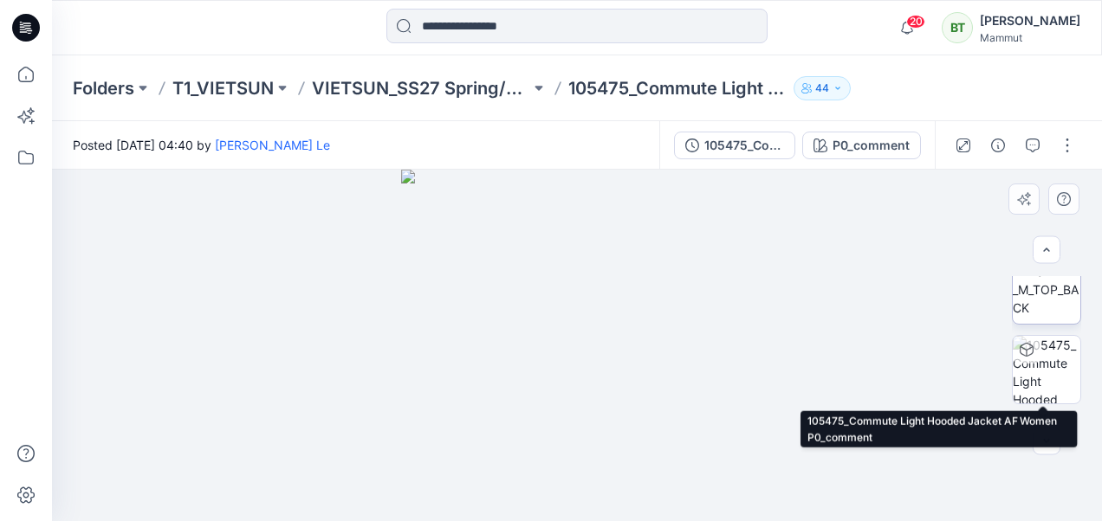
click at [1041, 295] on img at bounding box center [1047, 289] width 68 height 55
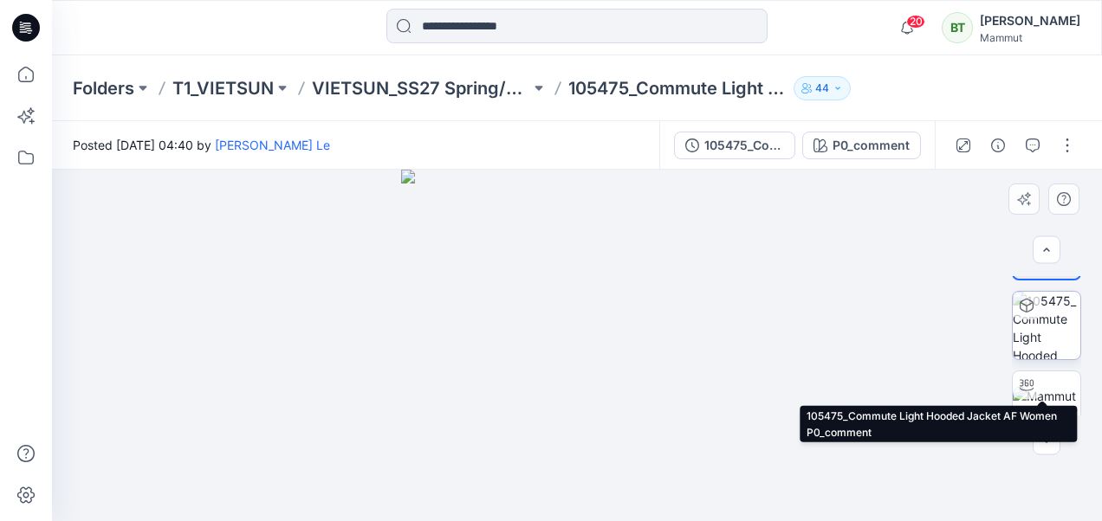
scroll to position [327, 0]
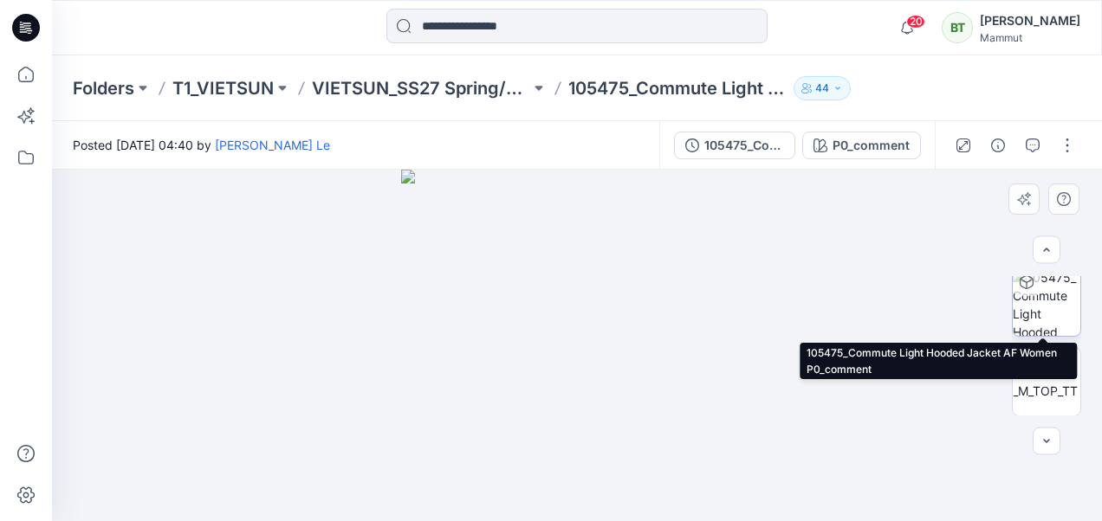
click at [1048, 298] on img at bounding box center [1047, 303] width 68 height 68
click at [577, 346] on div at bounding box center [577, 346] width 0 height 0
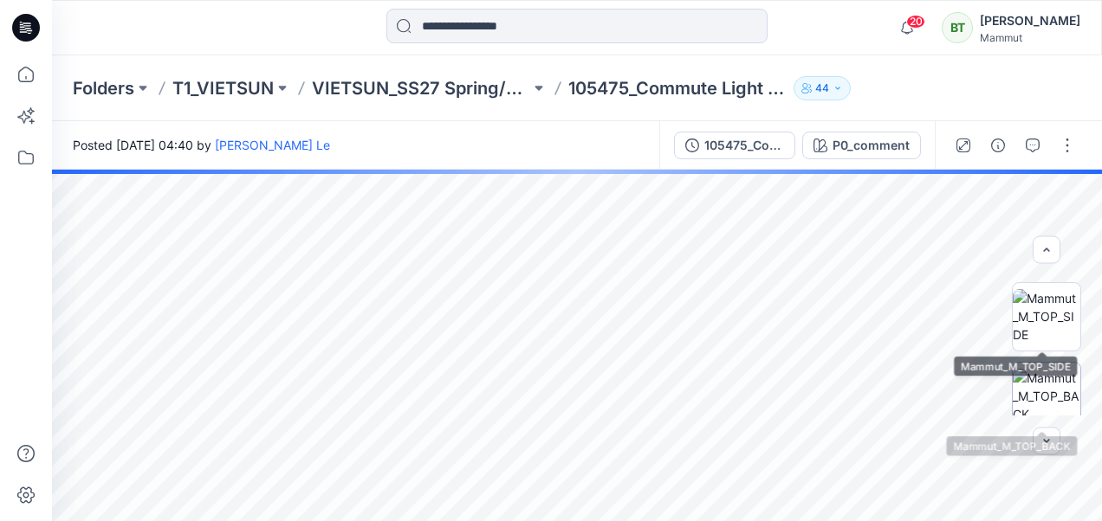
scroll to position [154, 0]
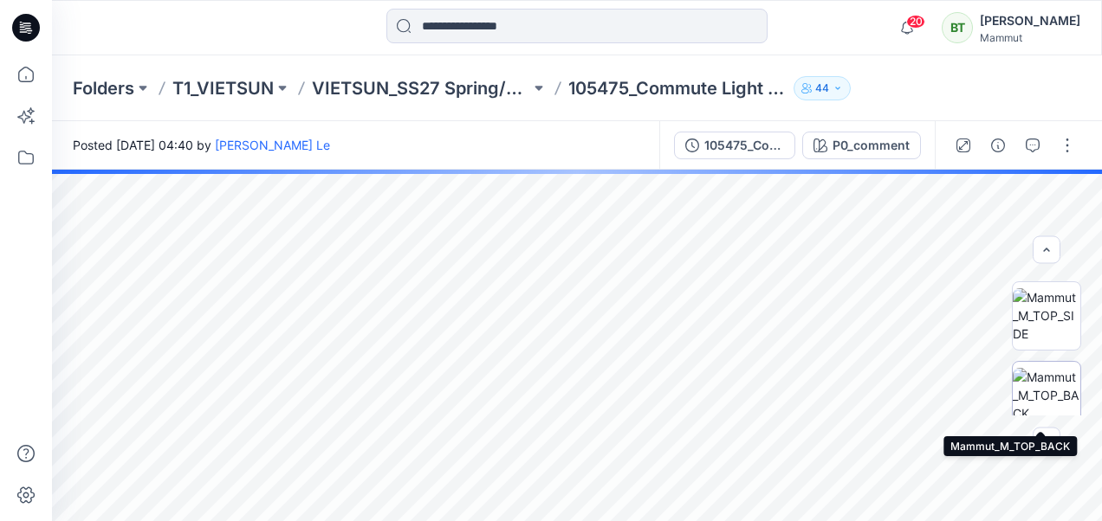
click at [1059, 390] on img at bounding box center [1047, 395] width 68 height 55
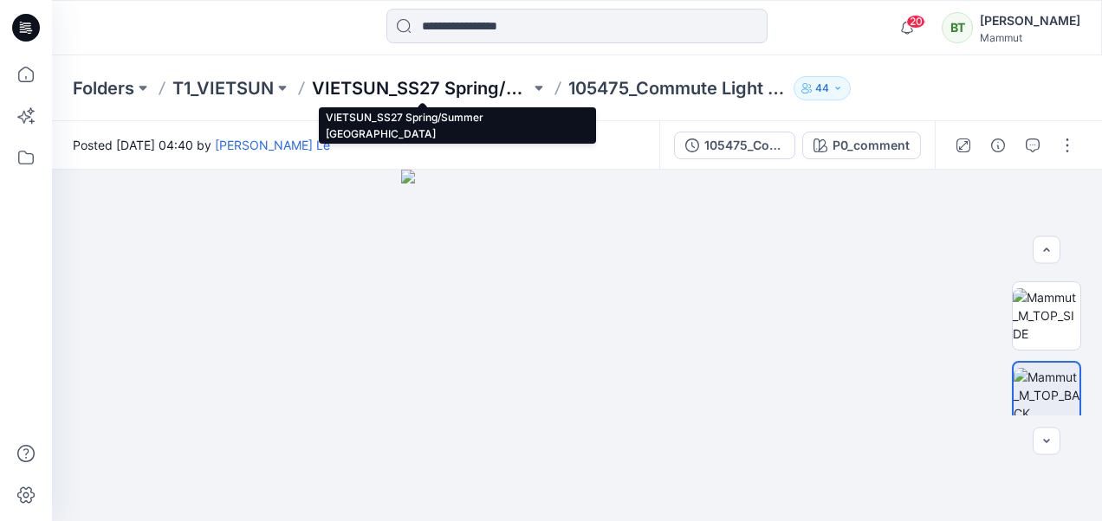
click at [449, 79] on p "VIETSUN_SS27 Spring/Summer [GEOGRAPHIC_DATA]" at bounding box center [421, 88] width 218 height 24
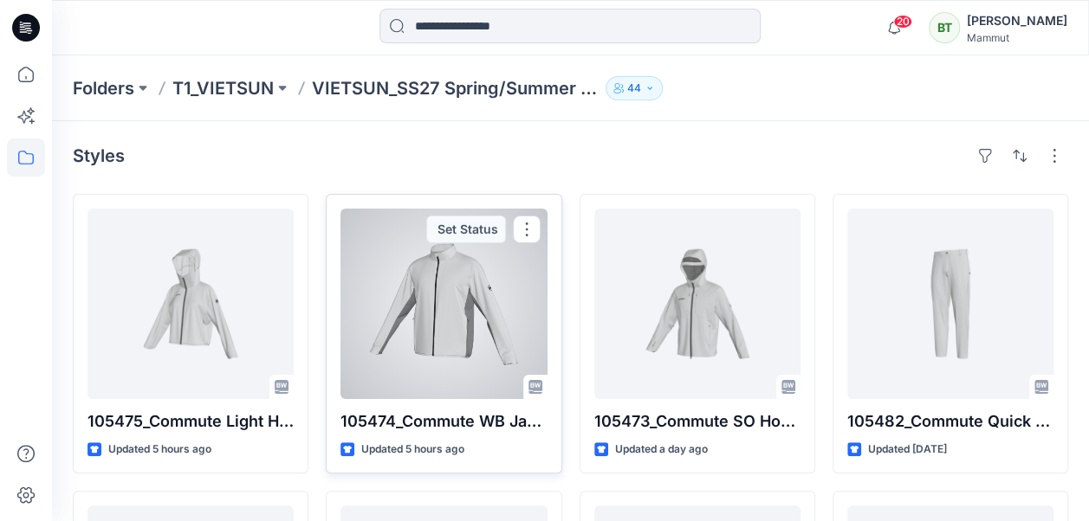
click at [417, 293] on div at bounding box center [443, 304] width 206 height 191
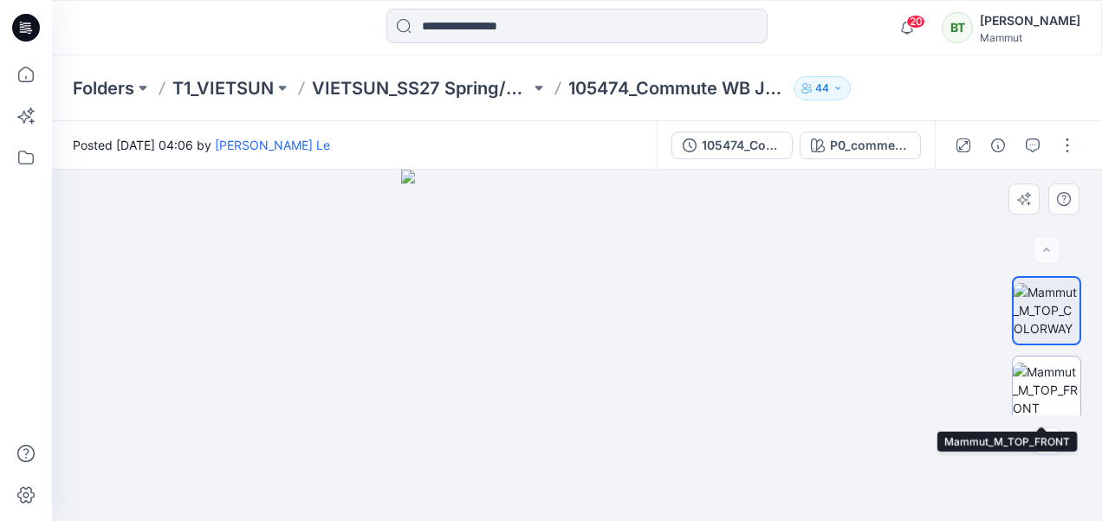
click at [1032, 385] on img at bounding box center [1047, 390] width 68 height 55
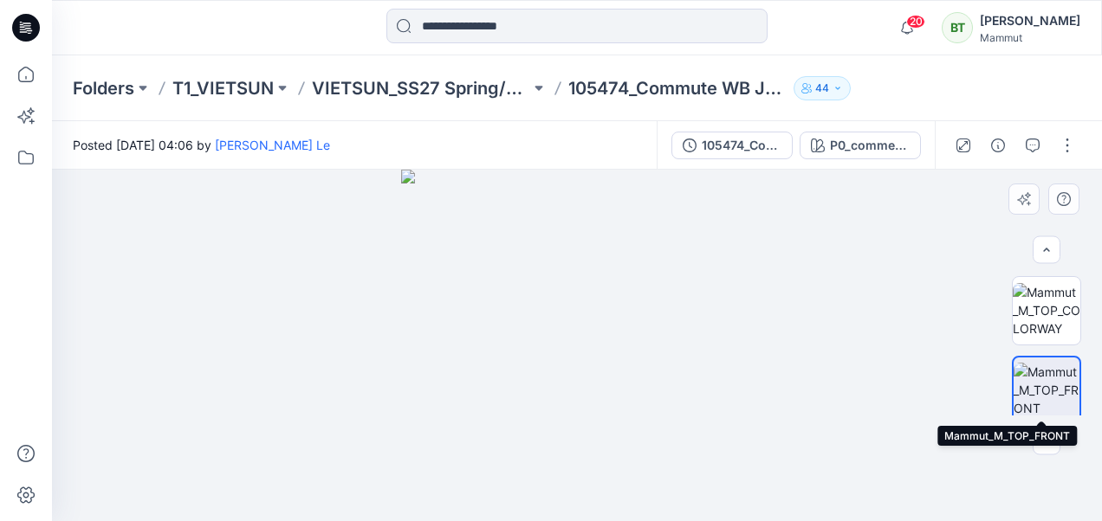
scroll to position [87, 0]
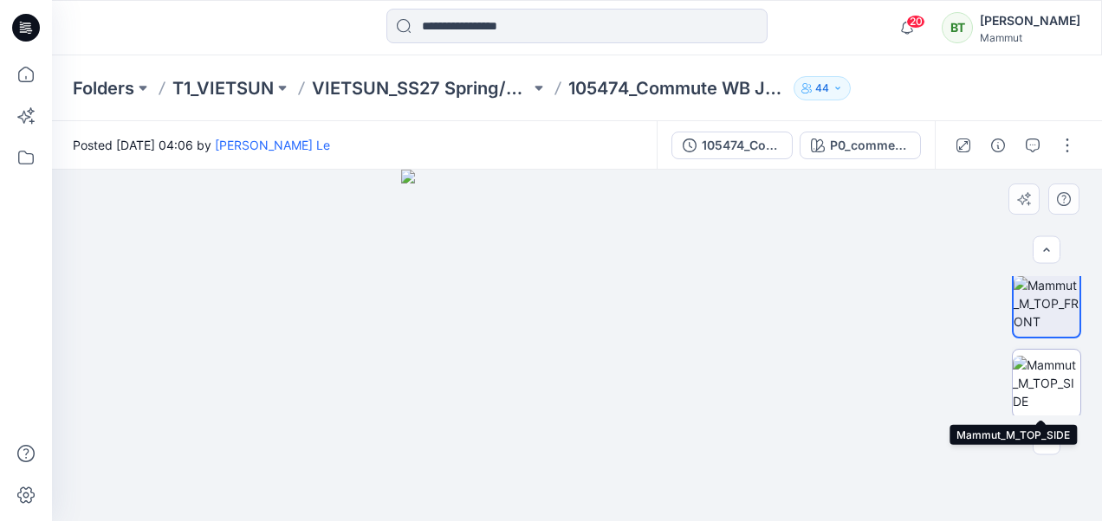
click at [1052, 371] on img at bounding box center [1047, 383] width 68 height 55
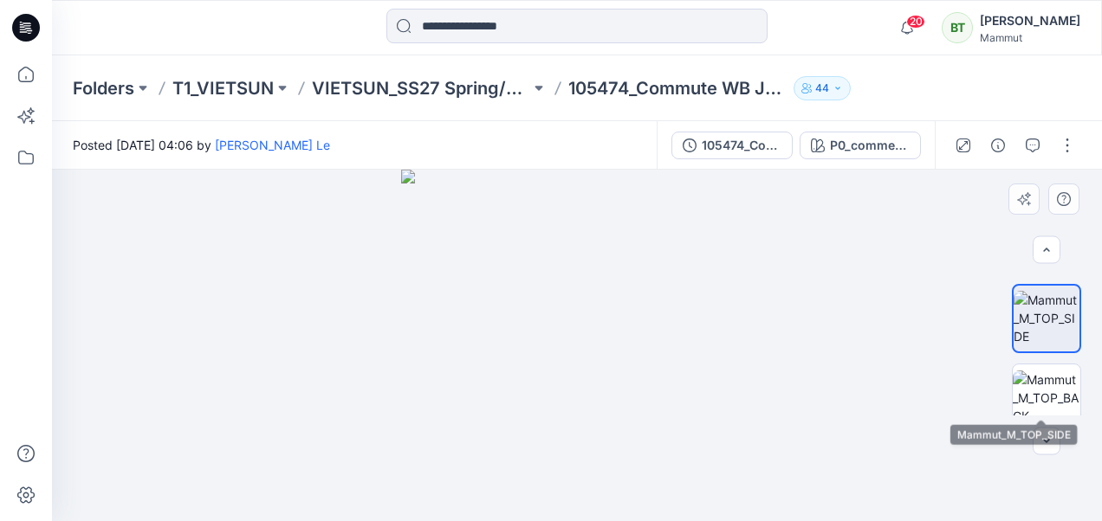
scroll to position [173, 0]
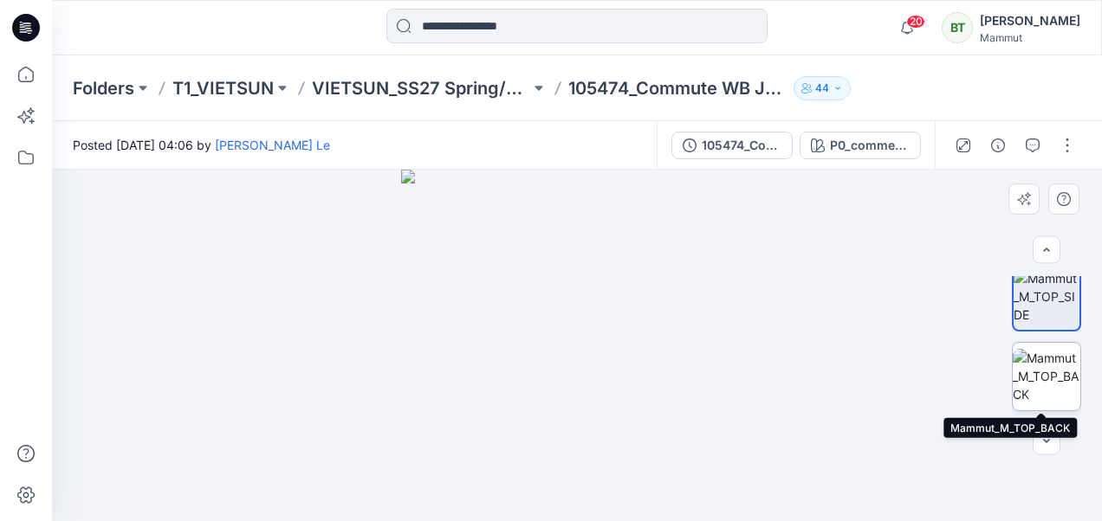
click at [1055, 368] on img at bounding box center [1047, 376] width 68 height 55
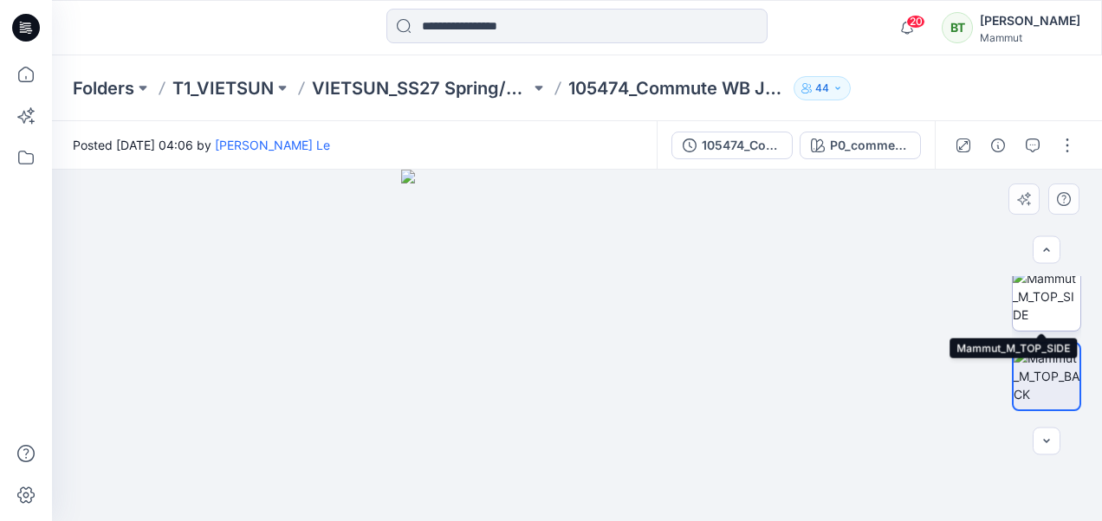
click at [1050, 303] on img at bounding box center [1047, 296] width 68 height 55
